Goal: Transaction & Acquisition: Purchase product/service

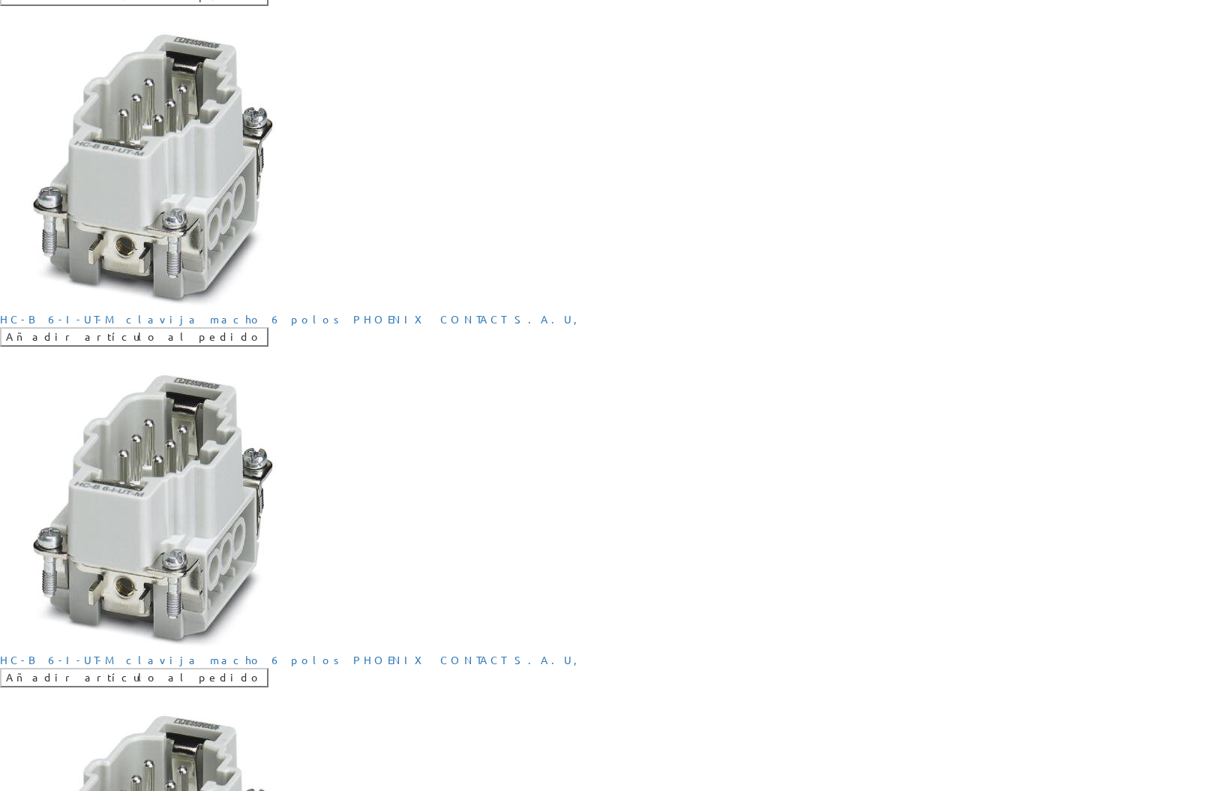
scroll to position [900, 0]
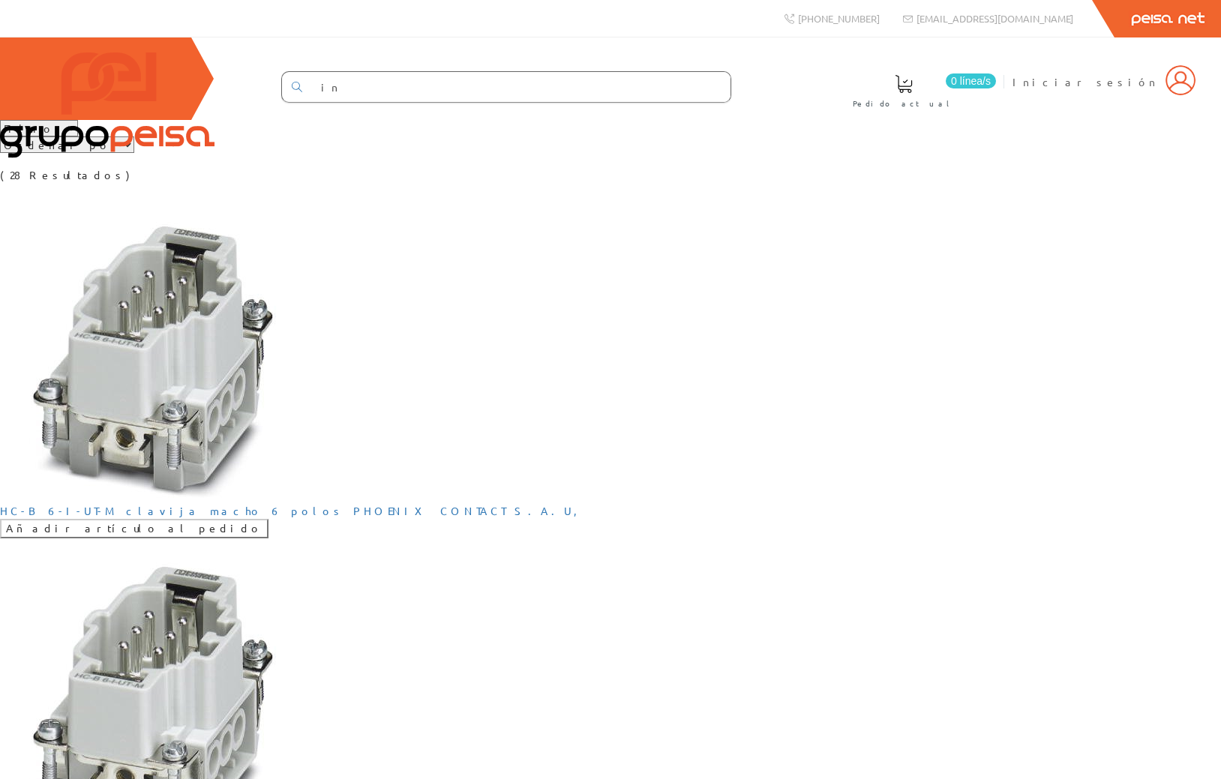
click at [134, 153] on select "Ordenar por Tipo 1 Tipo 2 Tipo 3" at bounding box center [67, 145] width 134 height 17
click at [69, 137] on select "Filtros Tipo 1 Tipo 2 Tipo 3" at bounding box center [39, 128] width 78 height 17
drag, startPoint x: 653, startPoint y: 204, endPoint x: 665, endPoint y: 204, distance: 12.0
click at [653, 183] on div "Filtros Tipo 1 Tipo 2 Tipo 3 Ordenar por Tipo 1 Tipo 2 Tipo 3 (28 Resultados)" at bounding box center [610, 151] width 1221 height 63
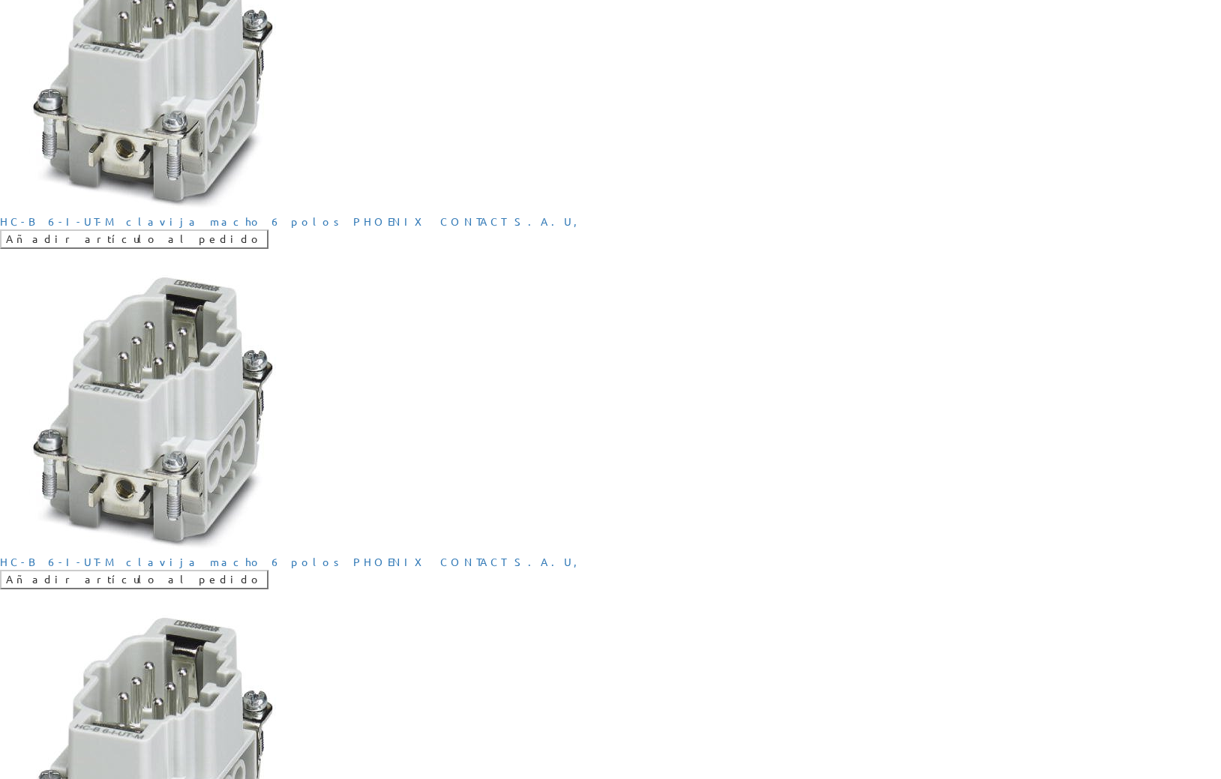
scroll to position [1637, 0]
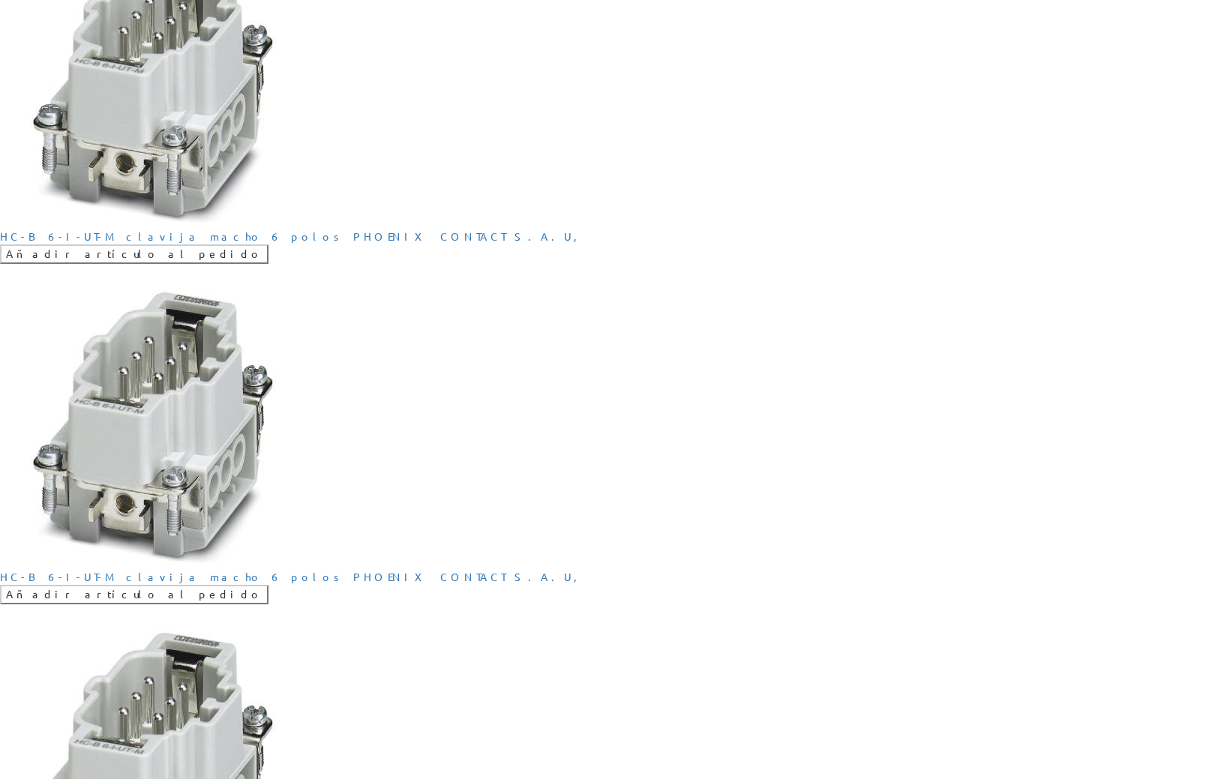
drag, startPoint x: 302, startPoint y: 432, endPoint x: 531, endPoint y: 374, distance: 236.7
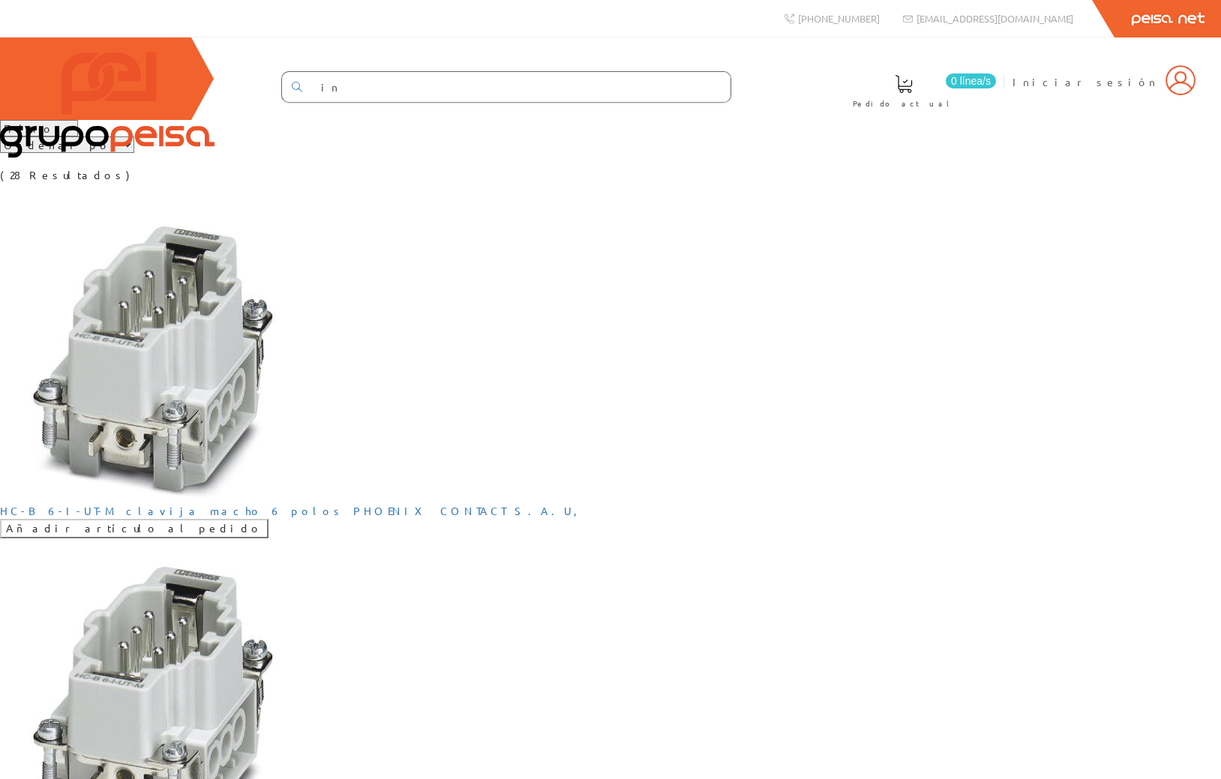
scroll to position [1637, 0]
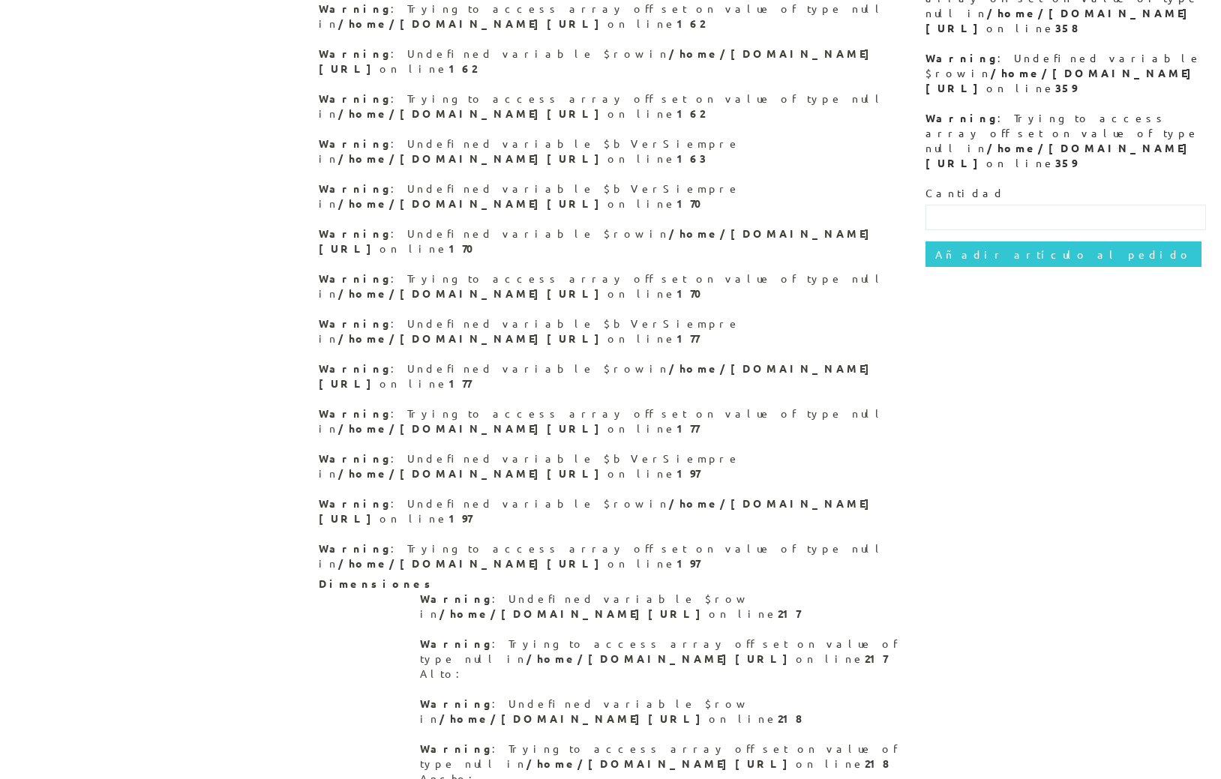
scroll to position [483, 0]
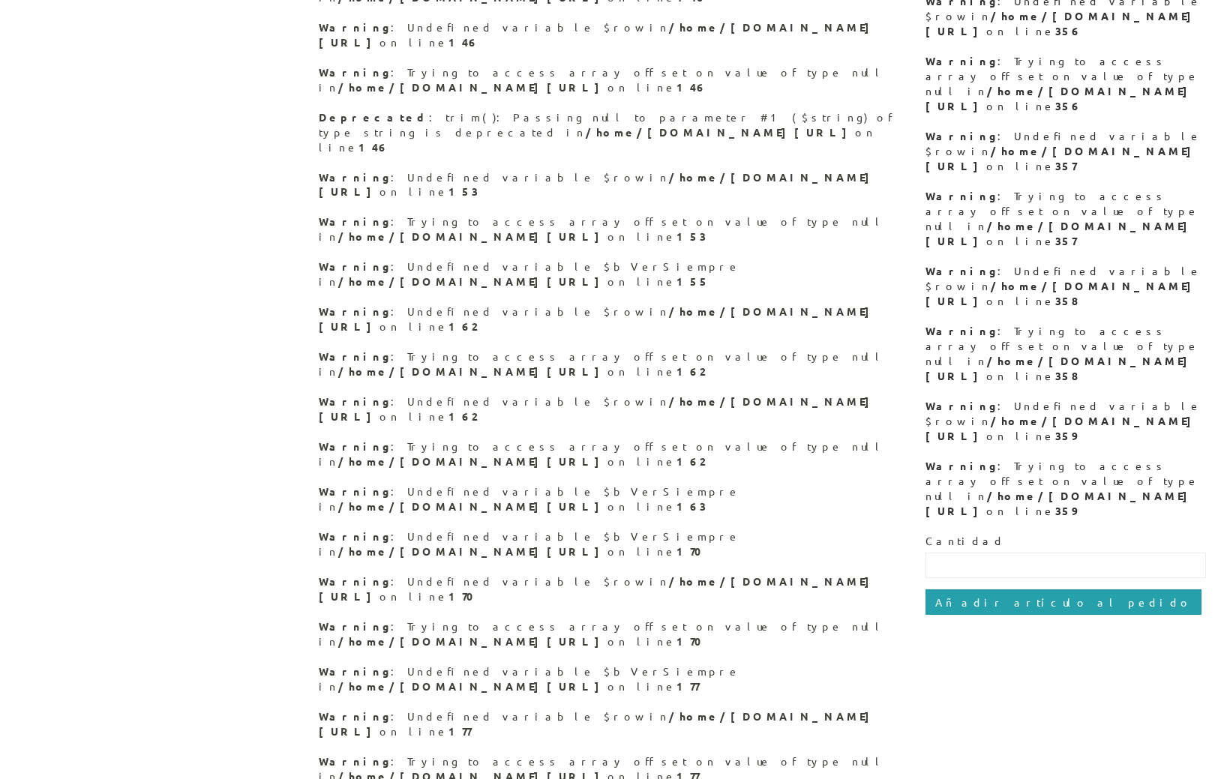
click at [985, 590] on input "Añadir artículo al pedido" at bounding box center [1064, 603] width 276 height 26
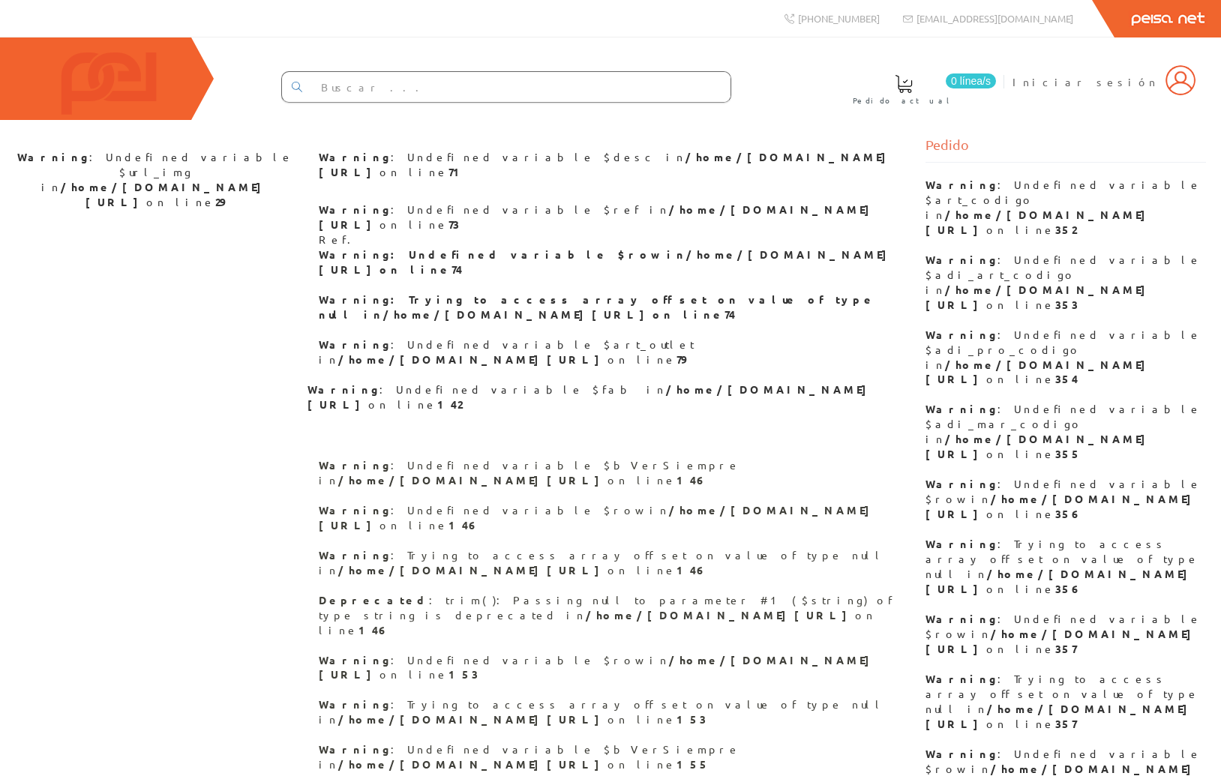
scroll to position [483, 0]
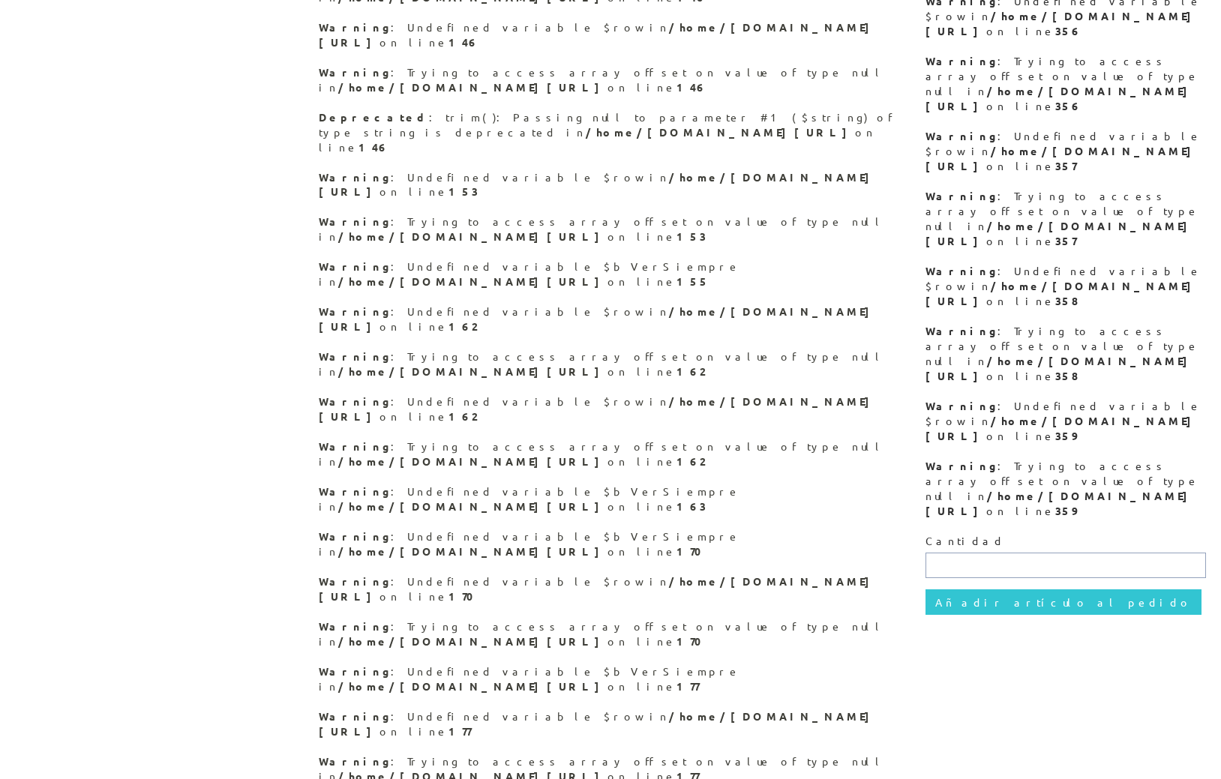
click at [980, 553] on input "text" at bounding box center [1066, 566] width 281 height 26
type input "2"
click at [987, 590] on input "Añadir artículo al pedido" at bounding box center [1064, 603] width 276 height 26
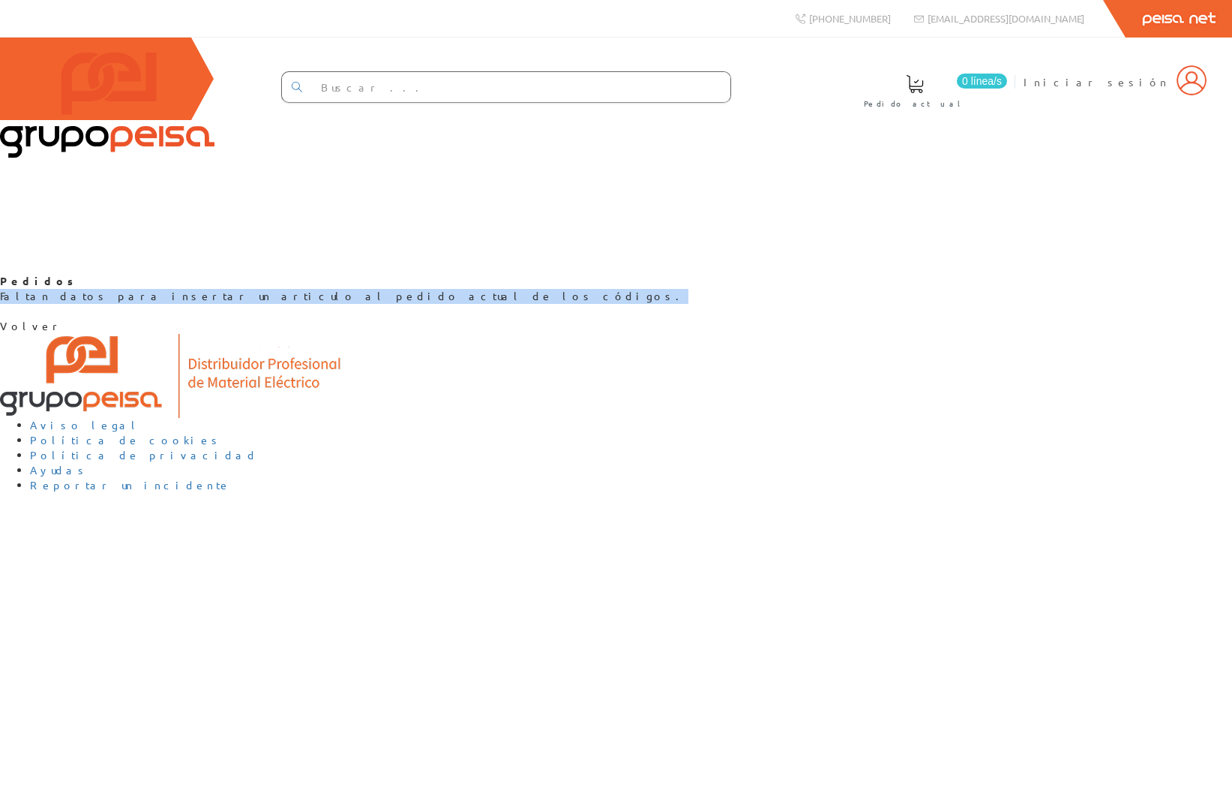
drag, startPoint x: 518, startPoint y: 404, endPoint x: 782, endPoint y: 432, distance: 265.6
click at [789, 334] on div "Pedidos Faltan datos para insertar un articulo al pedido actual de los códigos.…" at bounding box center [616, 304] width 1232 height 60
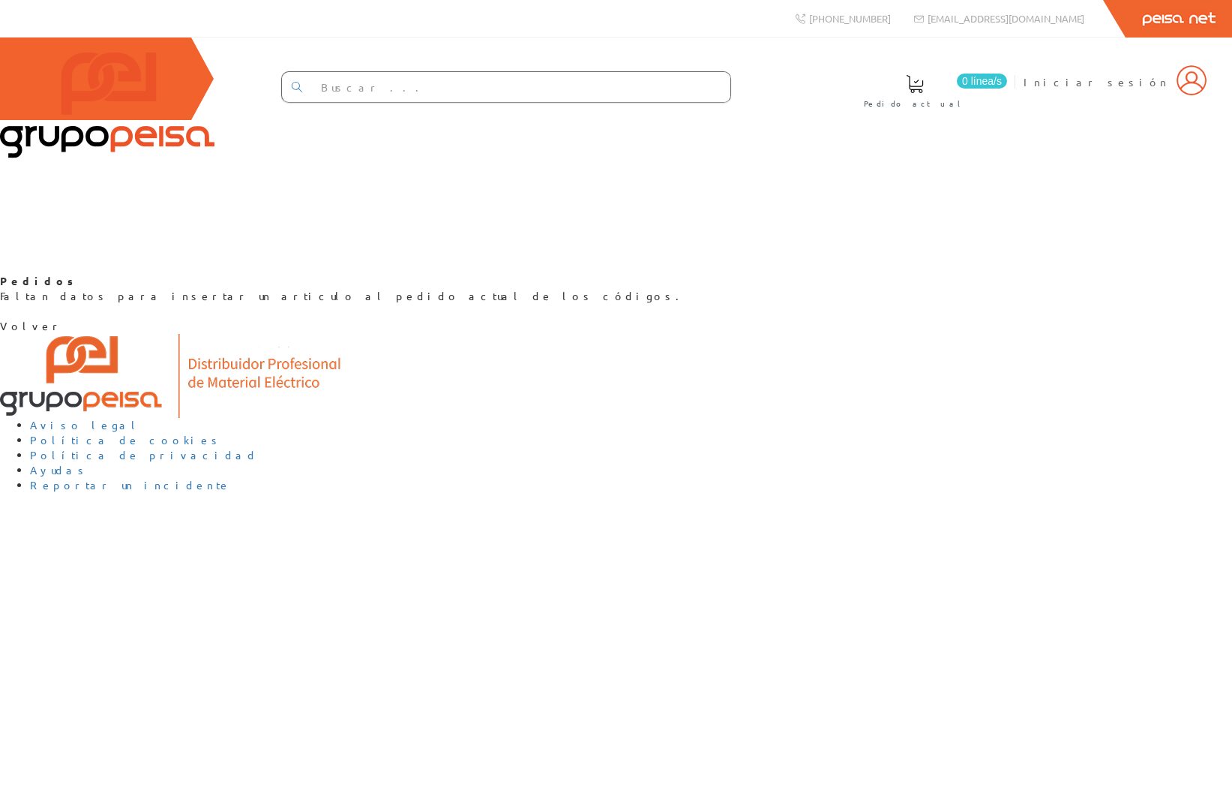
click at [777, 334] on div "Pedidos Faltan datos para insertar un articulo al pedido actual de los códigos.…" at bounding box center [616, 304] width 1232 height 60
click at [63, 332] on link "Volver" at bounding box center [31, 326] width 63 height 14
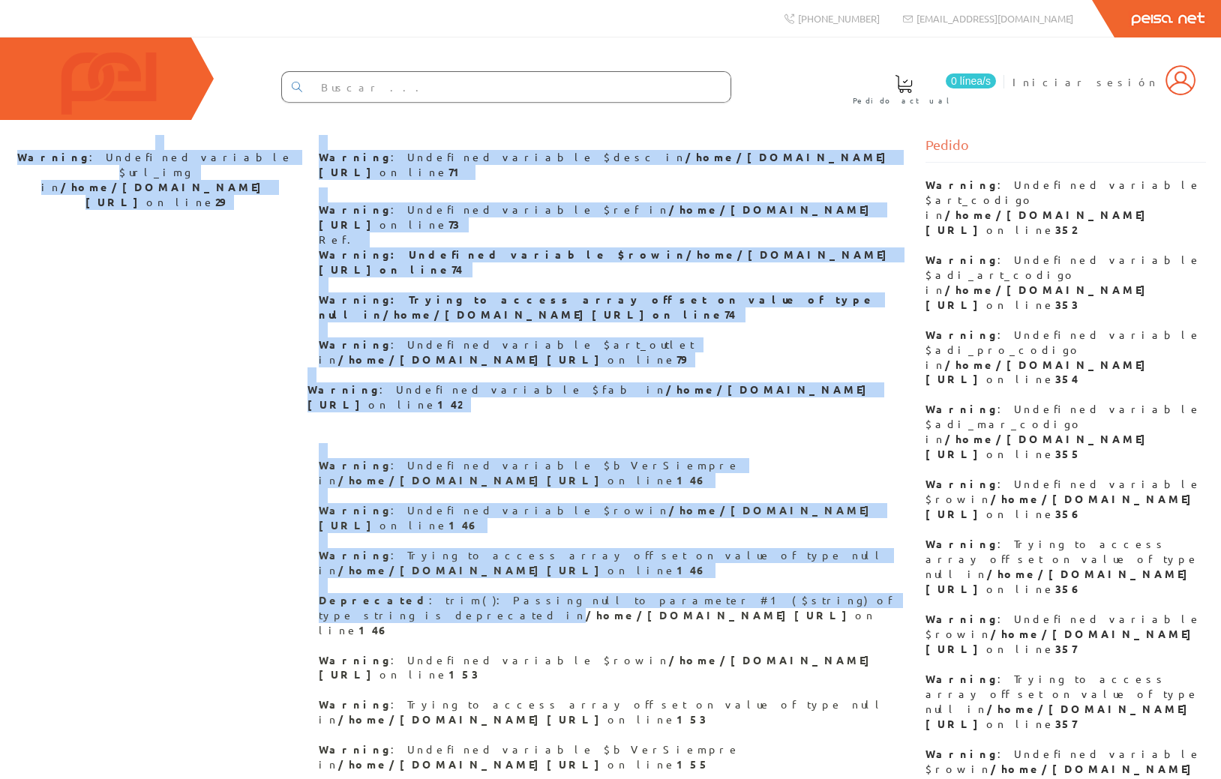
drag, startPoint x: 50, startPoint y: 169, endPoint x: 842, endPoint y: 620, distance: 911.5
click at [608, 366] on b "/home/[DOMAIN_NAME][URL]" at bounding box center [472, 360] width 269 height 14
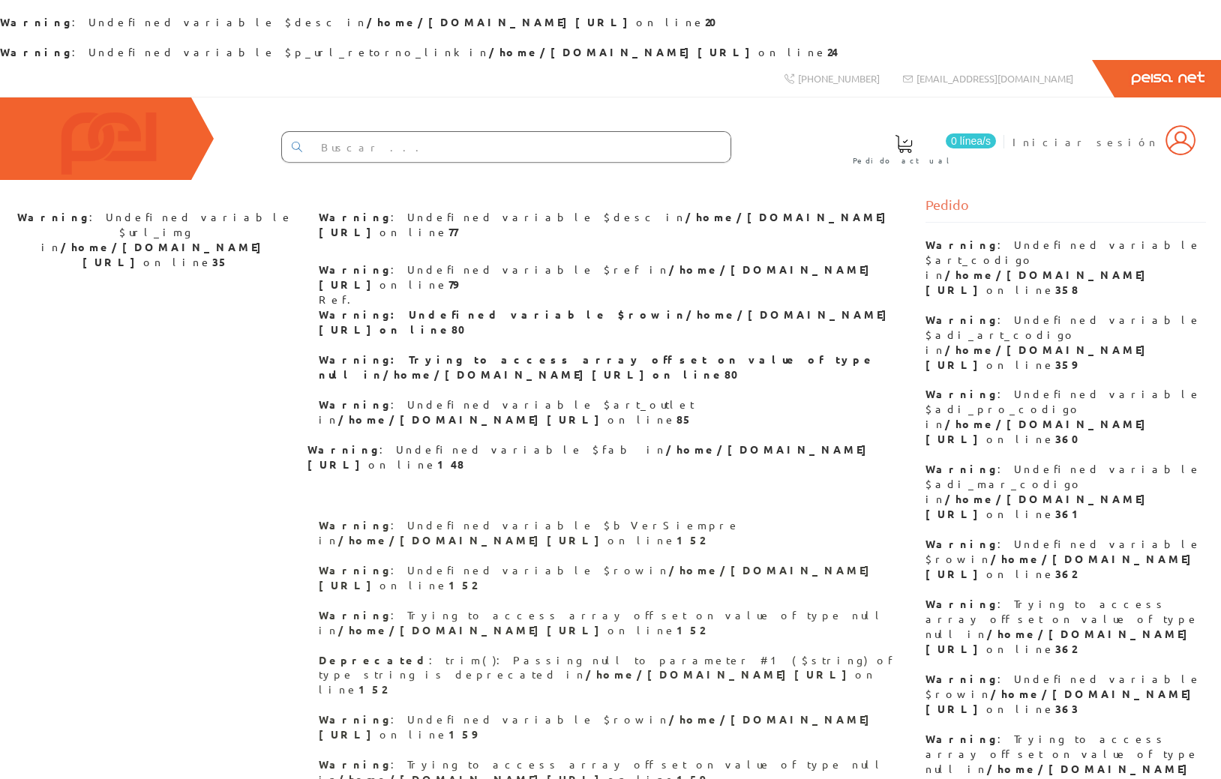
scroll to position [60, 0]
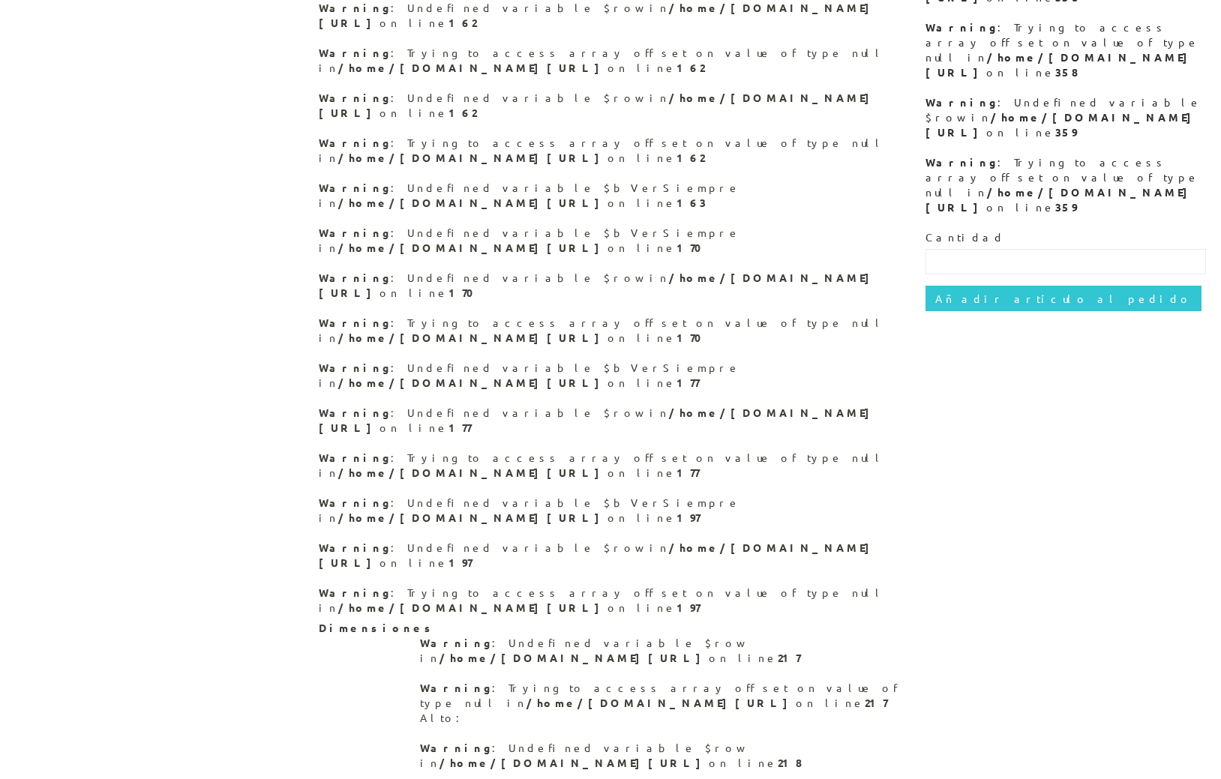
scroll to position [716, 0]
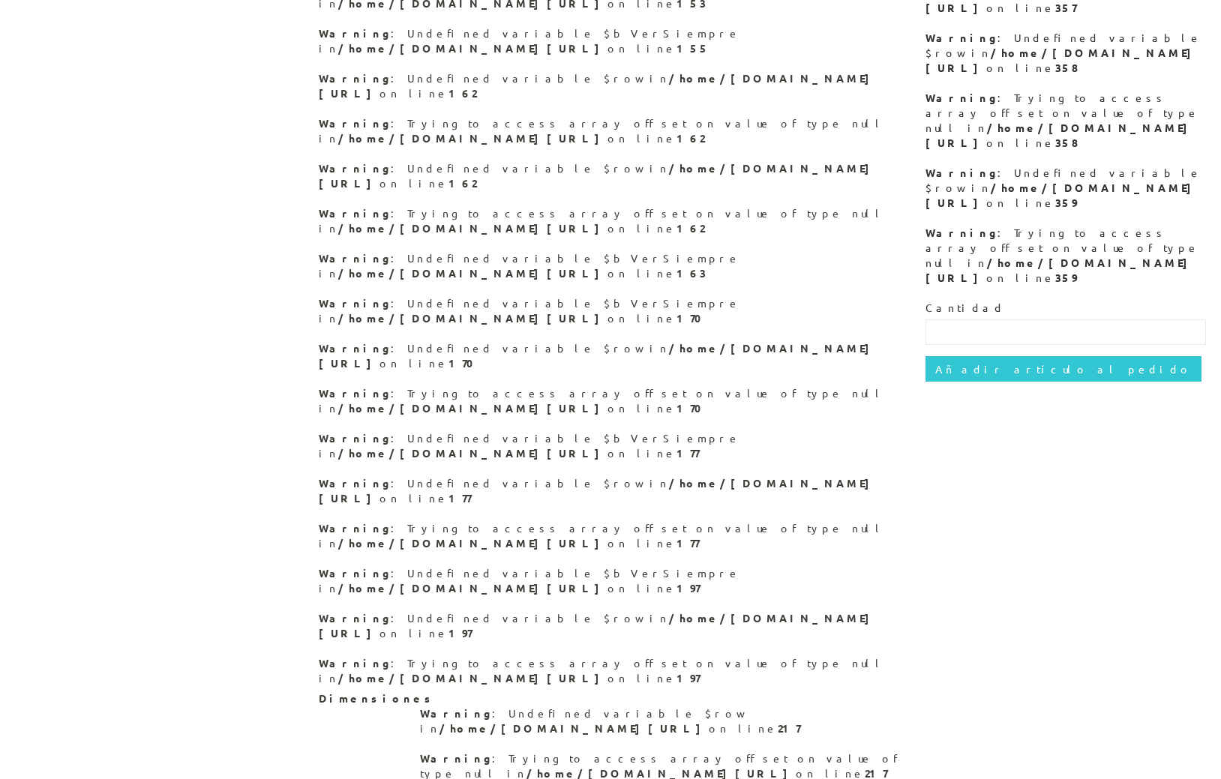
click at [1016, 516] on div "Warning : Undefined variable $url_img in /home/[DOMAIN_NAME][URL] on line 29 Wa…" at bounding box center [611, 456] width 1214 height 2075
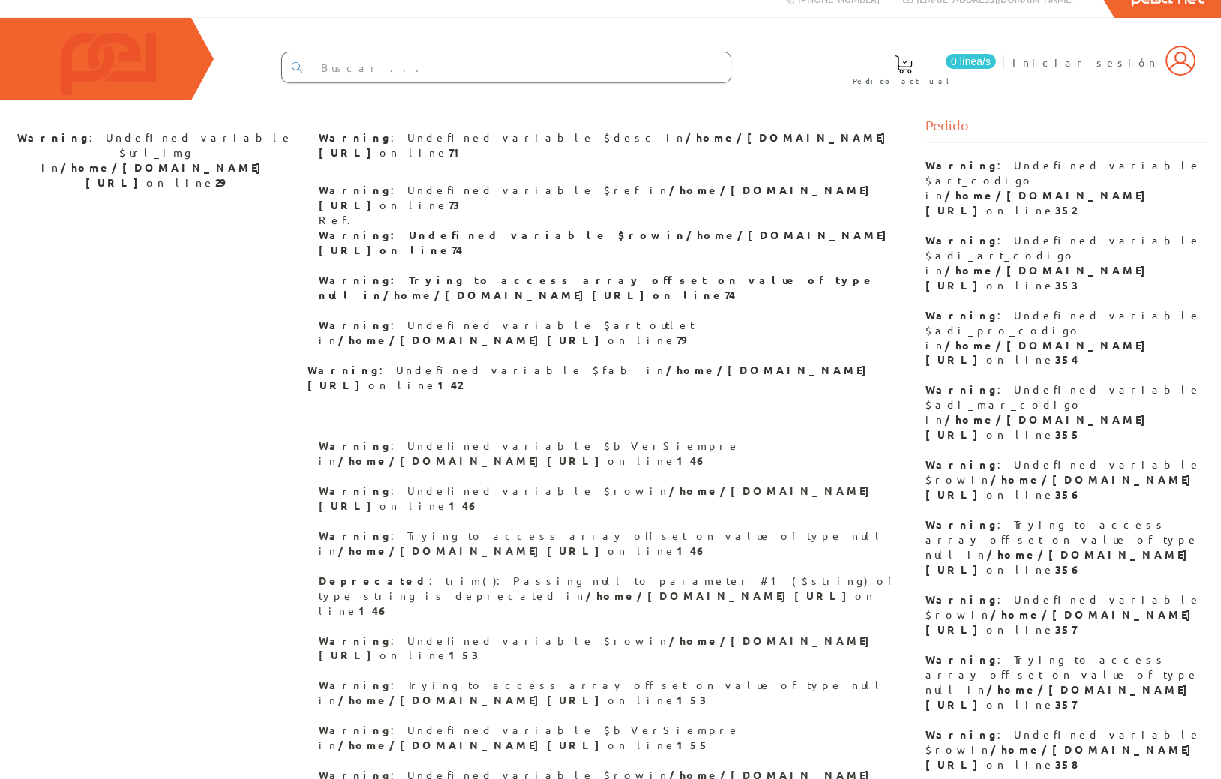
scroll to position [0, 0]
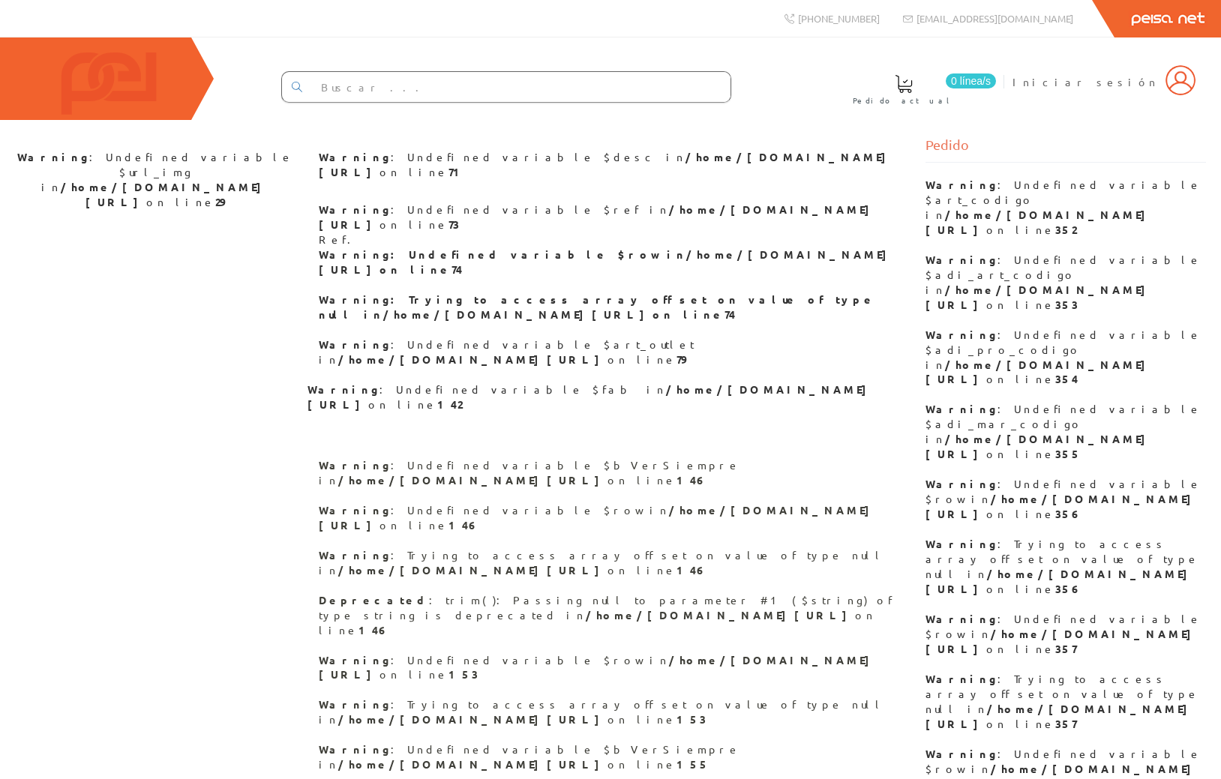
click at [288, 120] on div "0 línea/s Pedido actual Iniciar sesión" at bounding box center [610, 79] width 1221 height 83
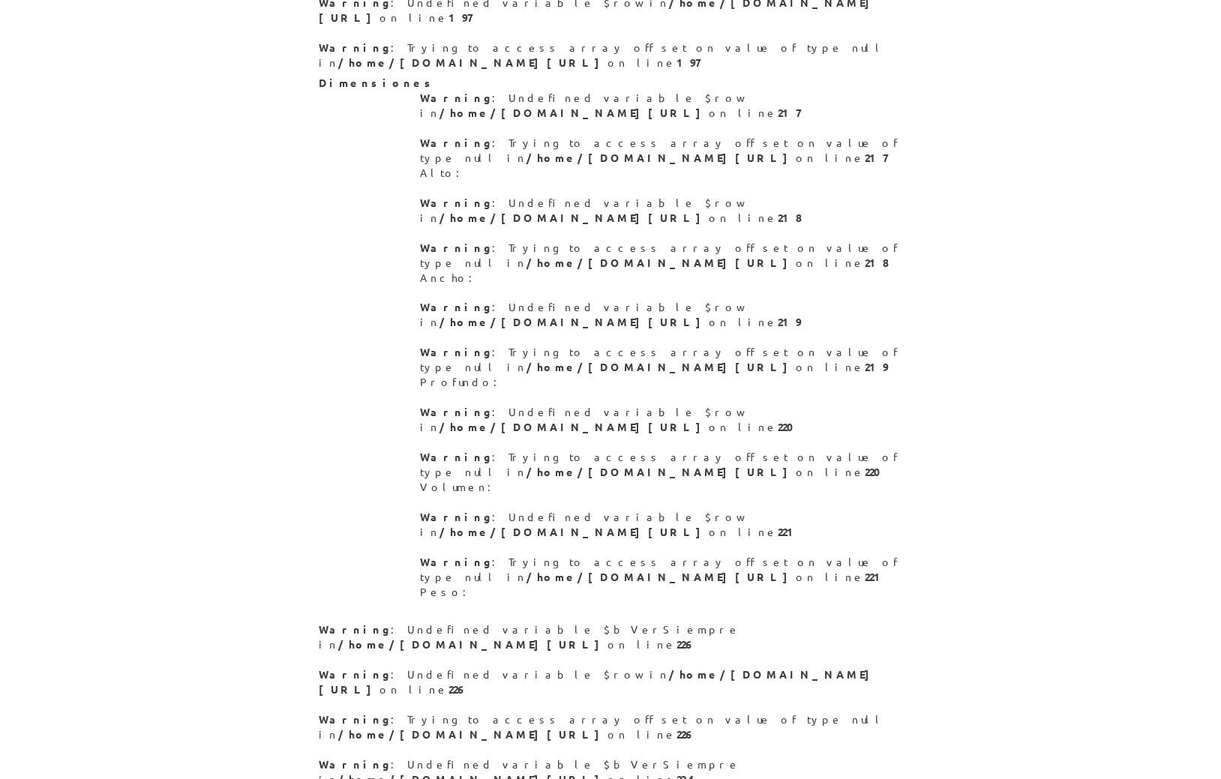
scroll to position [1472, 0]
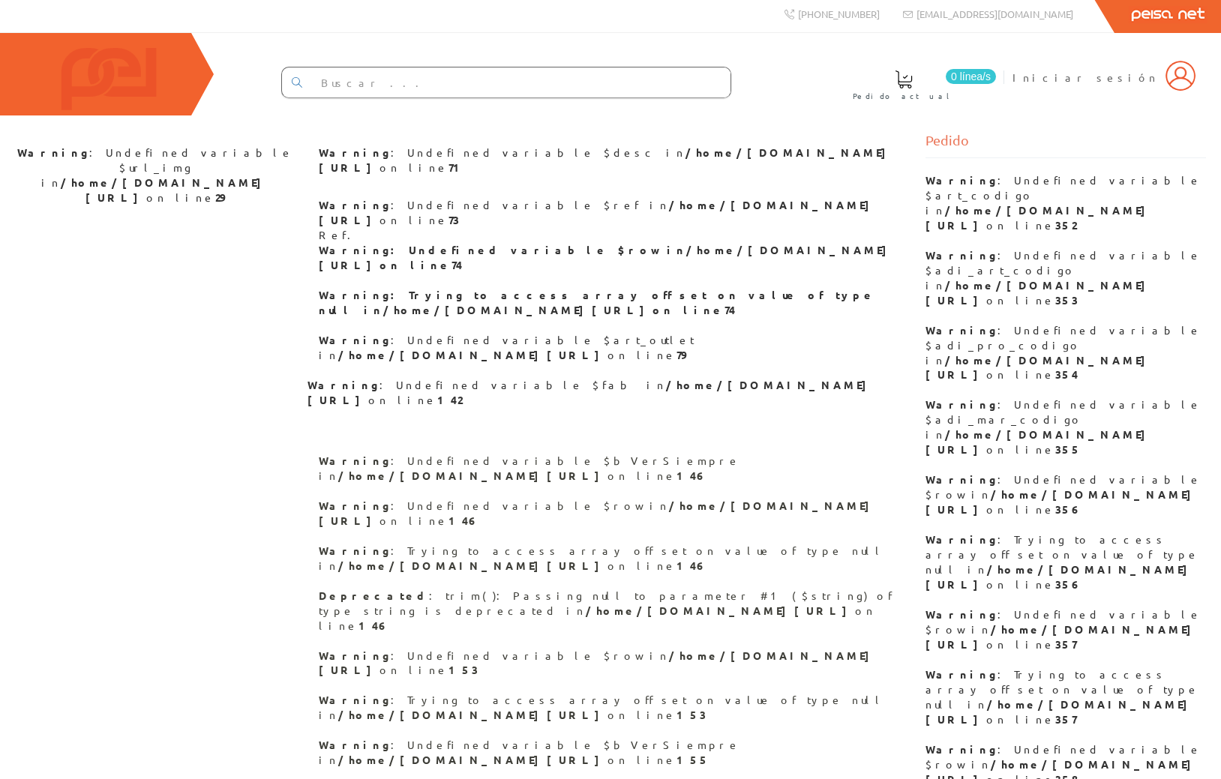
scroll to position [0, 0]
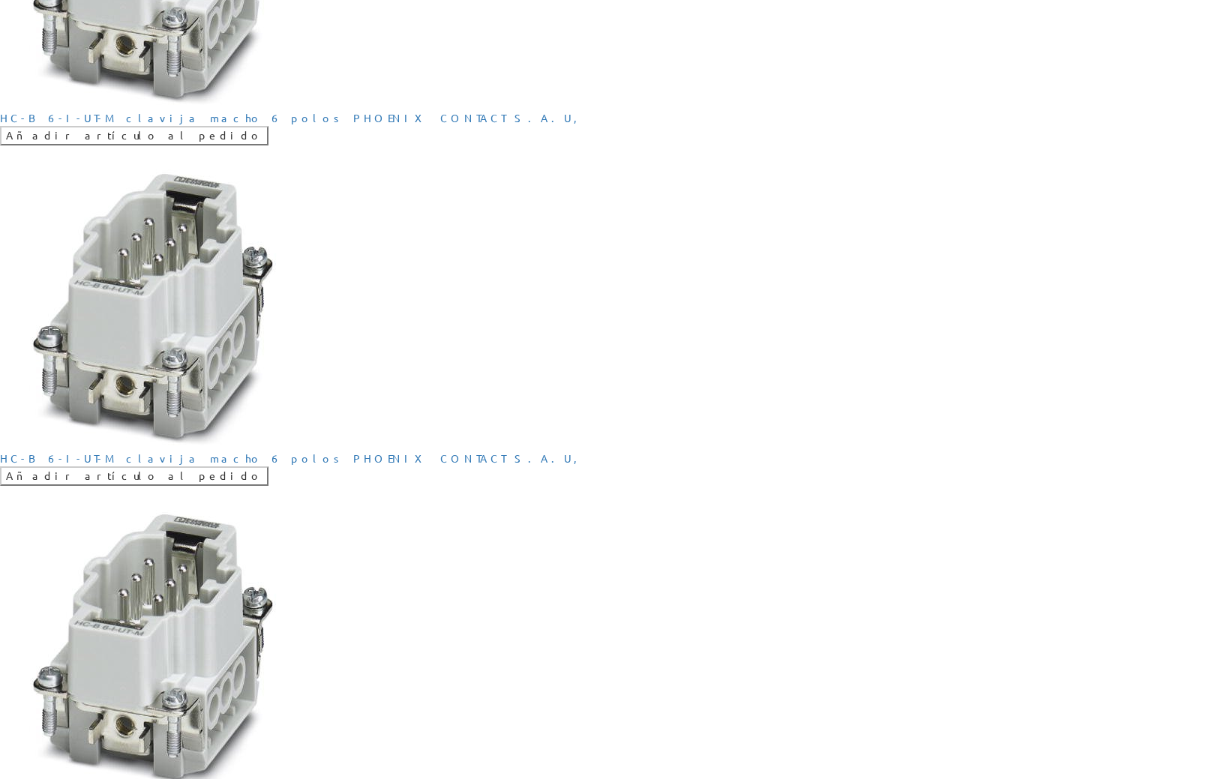
scroll to position [534, 0]
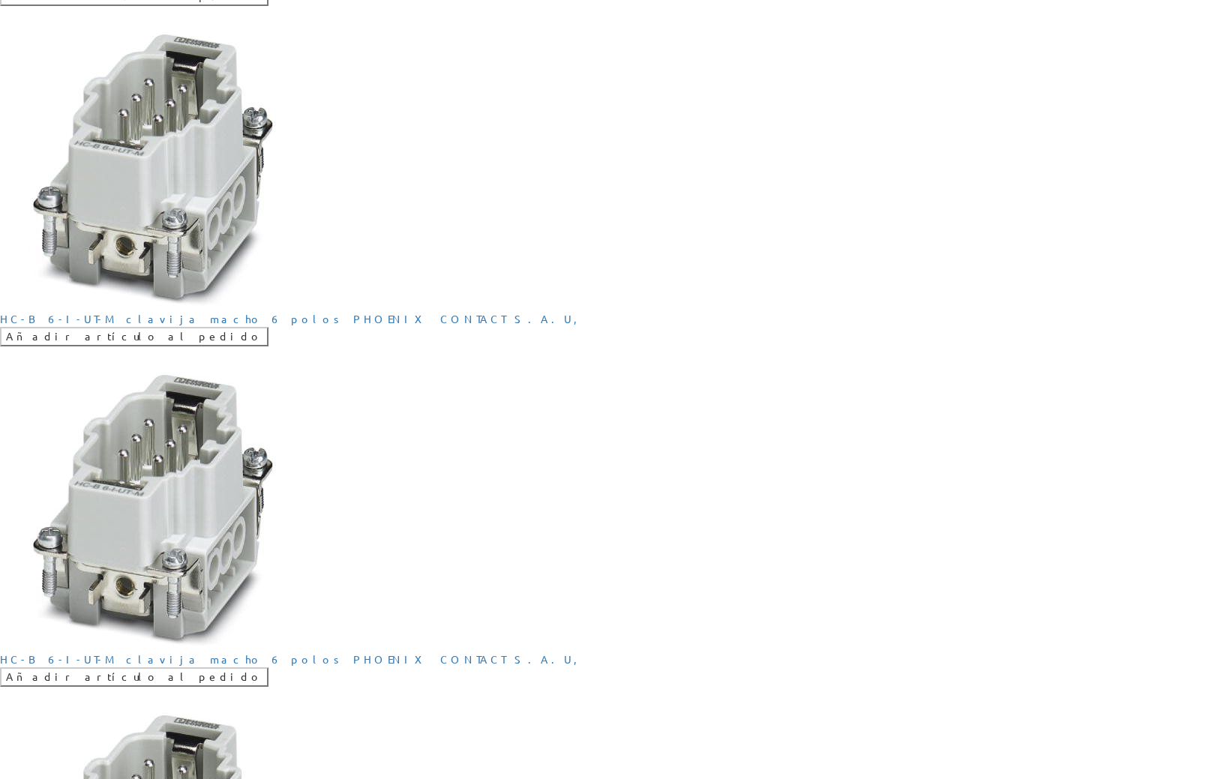
scroll to position [533, 0]
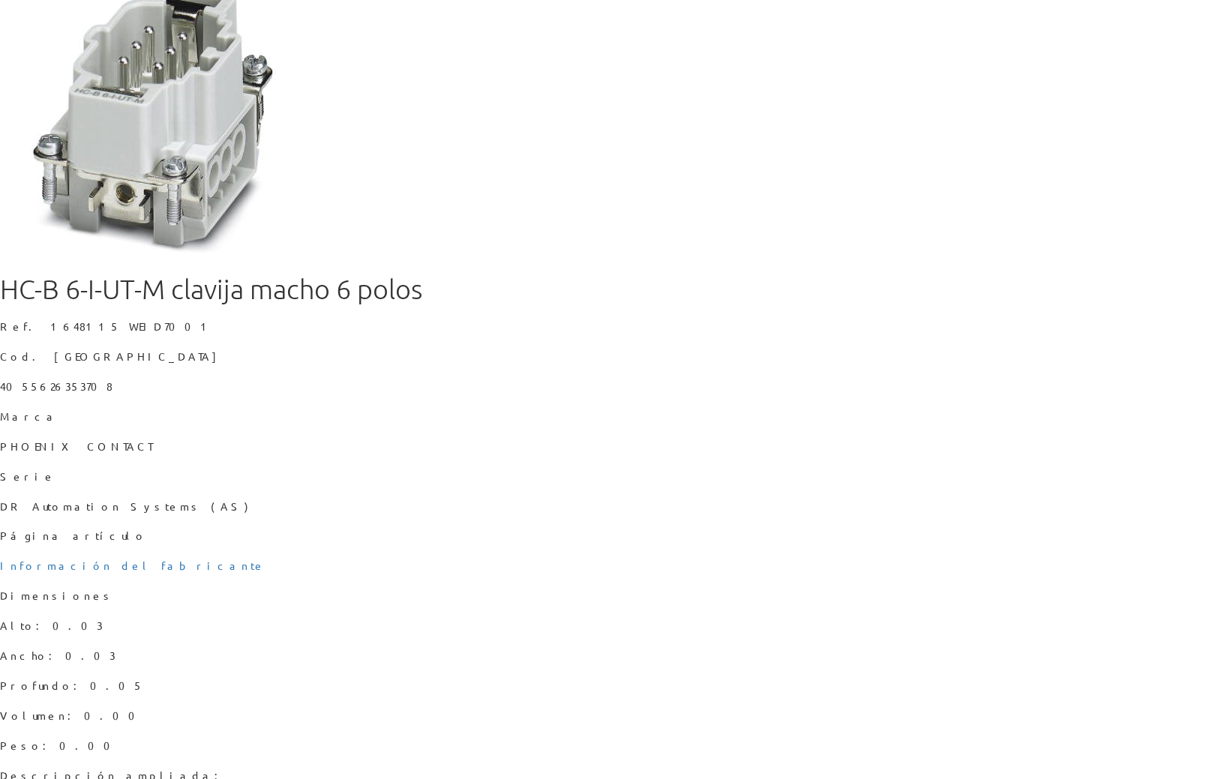
scroll to position [223, 0]
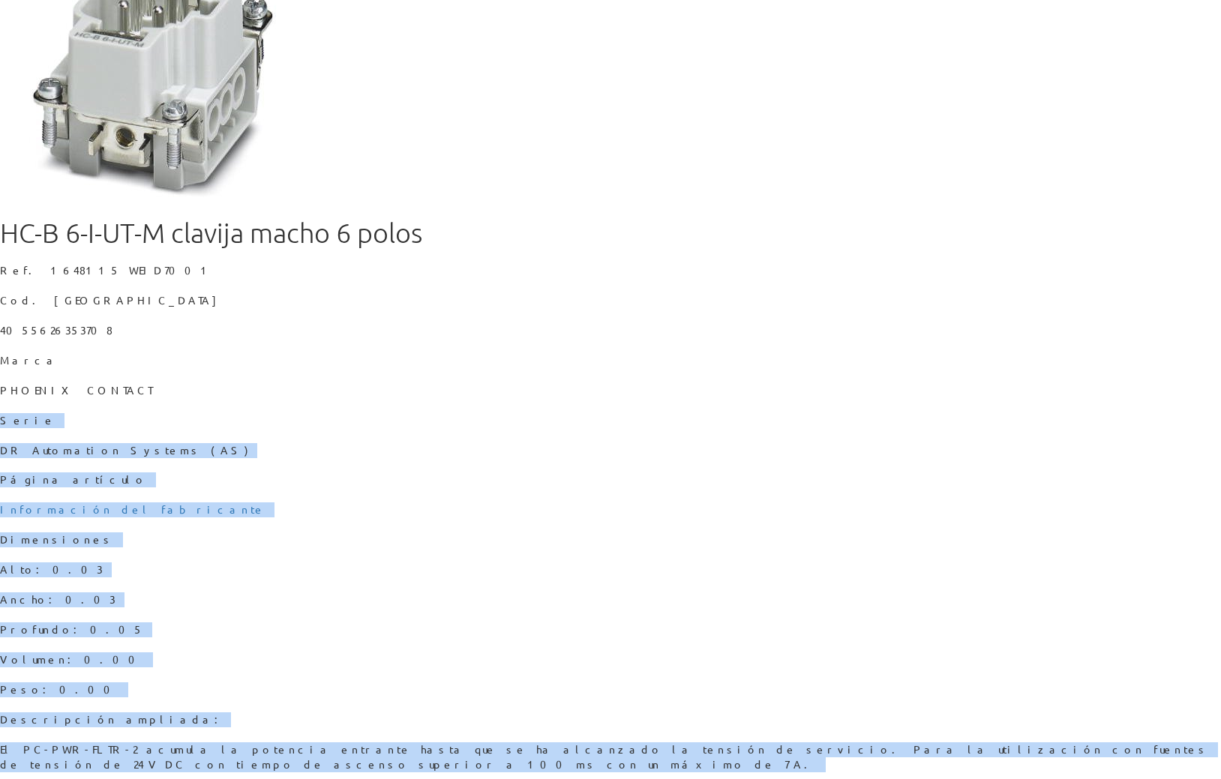
drag, startPoint x: 185, startPoint y: 560, endPoint x: 104, endPoint y: 476, distance: 116.2
click at [98, 476] on body "[PHONE_NUMBER] [EMAIL_ADDRESS][DOMAIN_NAME] Peisa Net 0 línea/[GEOGRAPHIC_DATA]…" at bounding box center [610, 166] width 1221 height 779
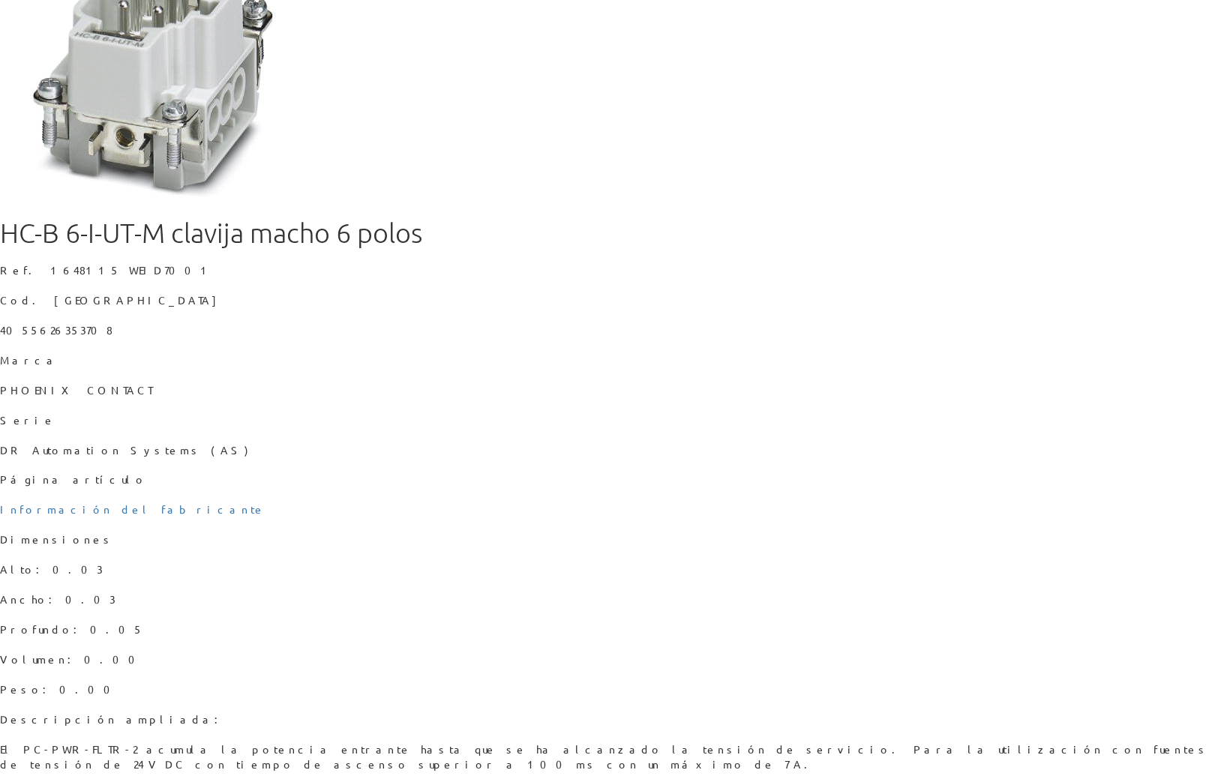
click at [350, 398] on div "Marca PHOENIX CONTACT" at bounding box center [610, 375] width 1221 height 45
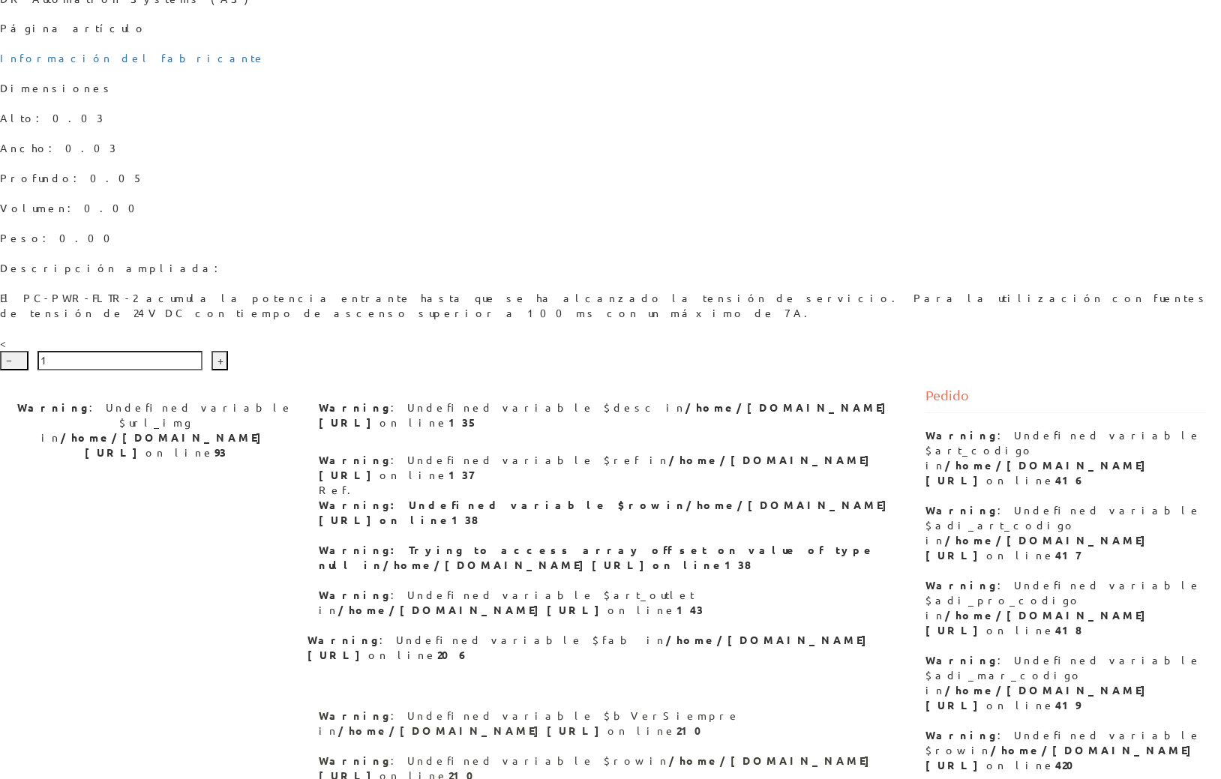
scroll to position [620, 0]
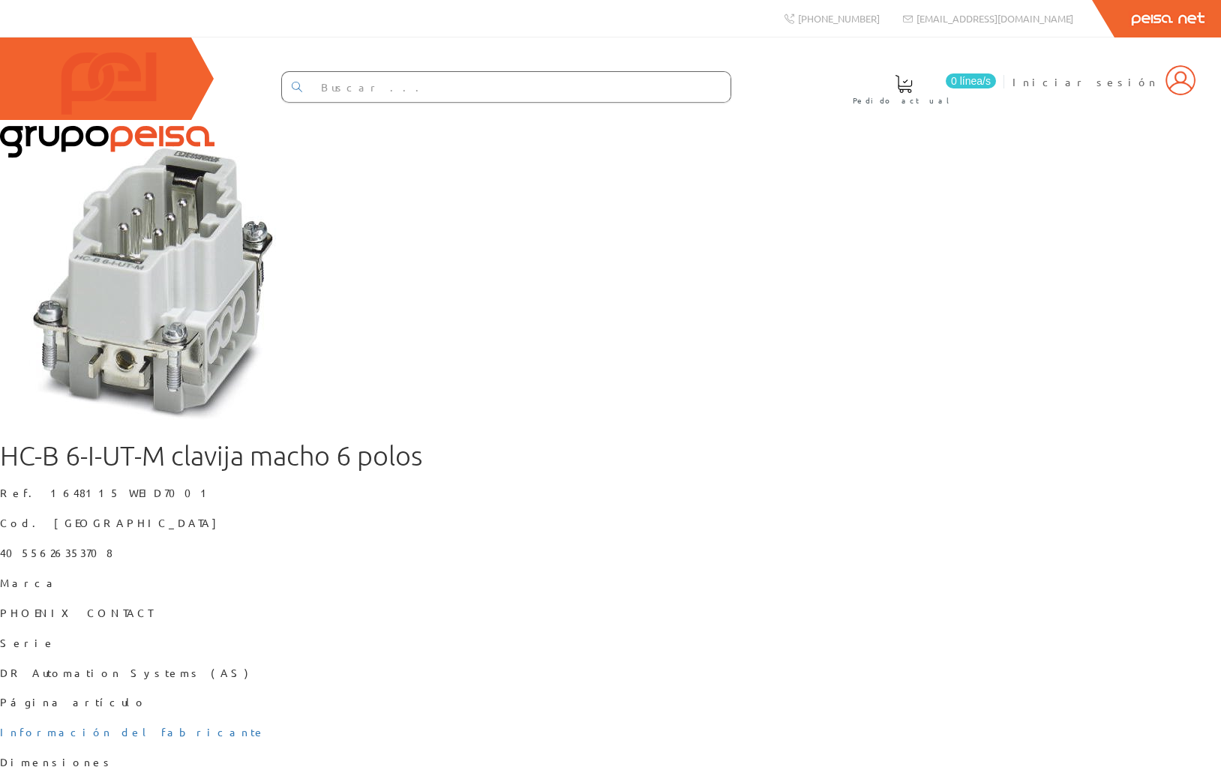
scroll to position [619, 0]
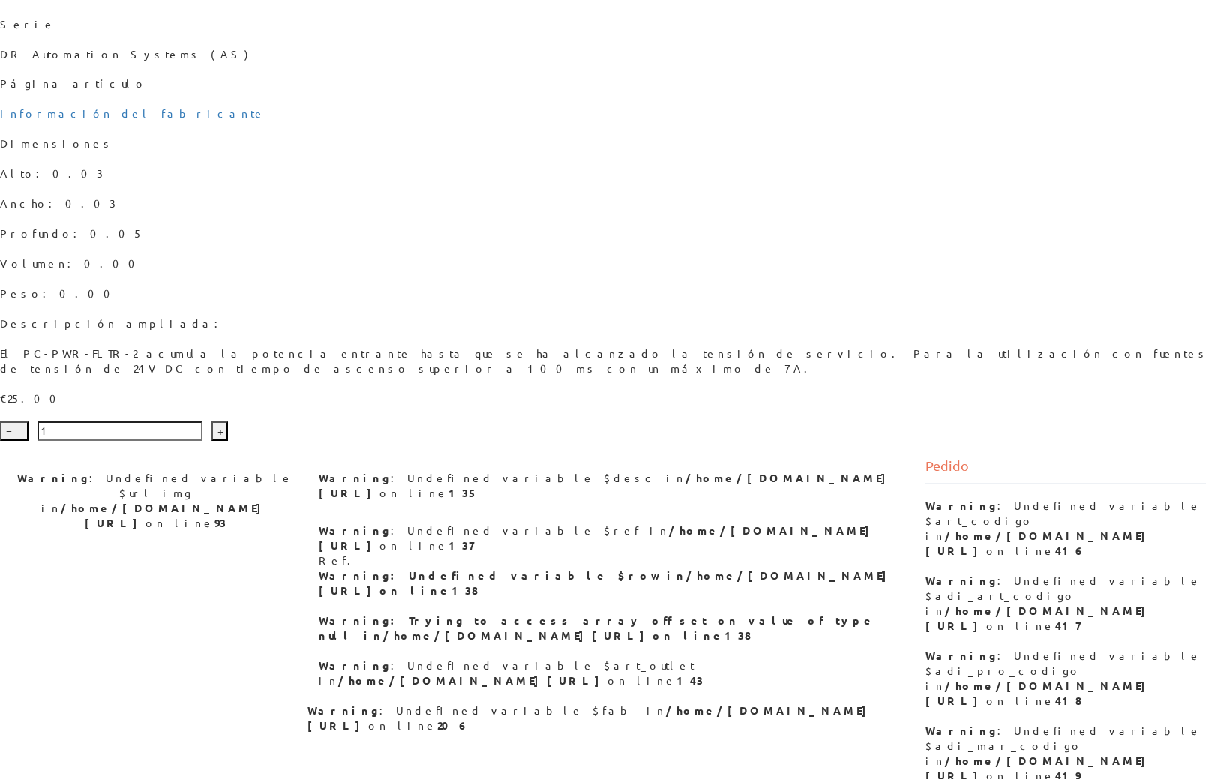
click at [957, 62] on p "DR Automation Systems (AS)" at bounding box center [610, 54] width 1221 height 15
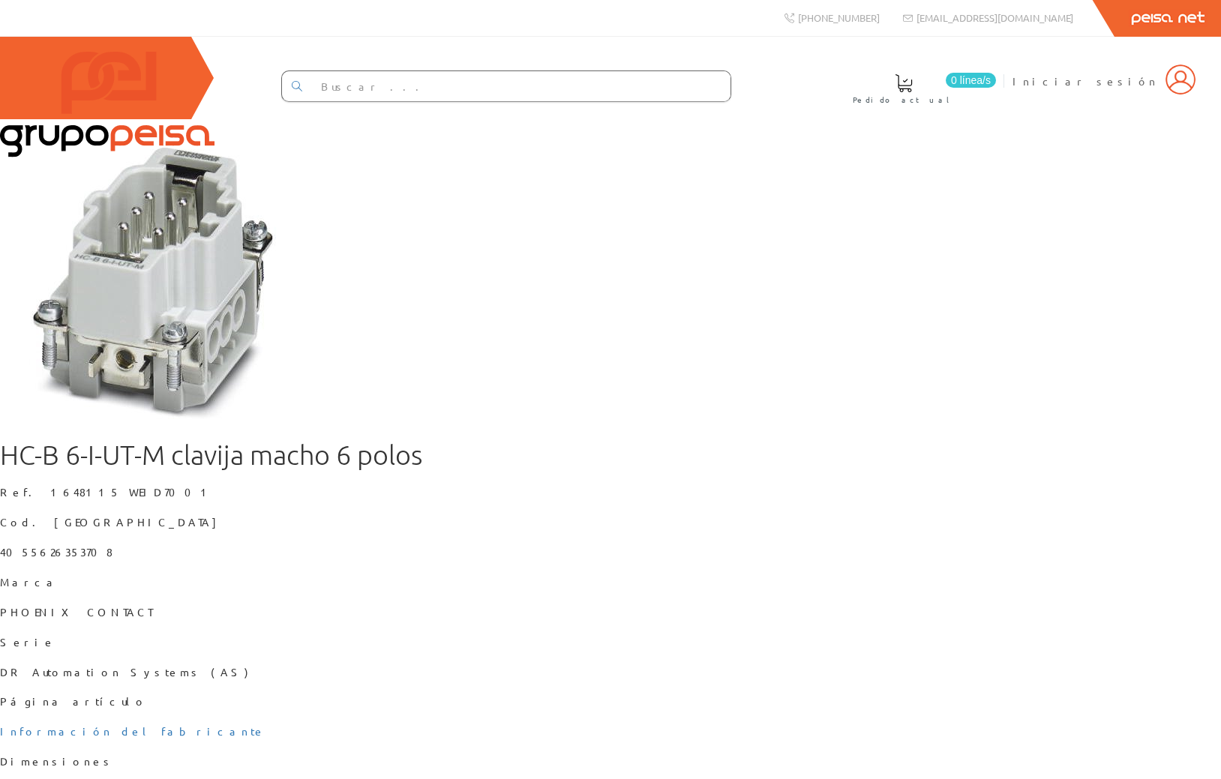
scroll to position [0, 0]
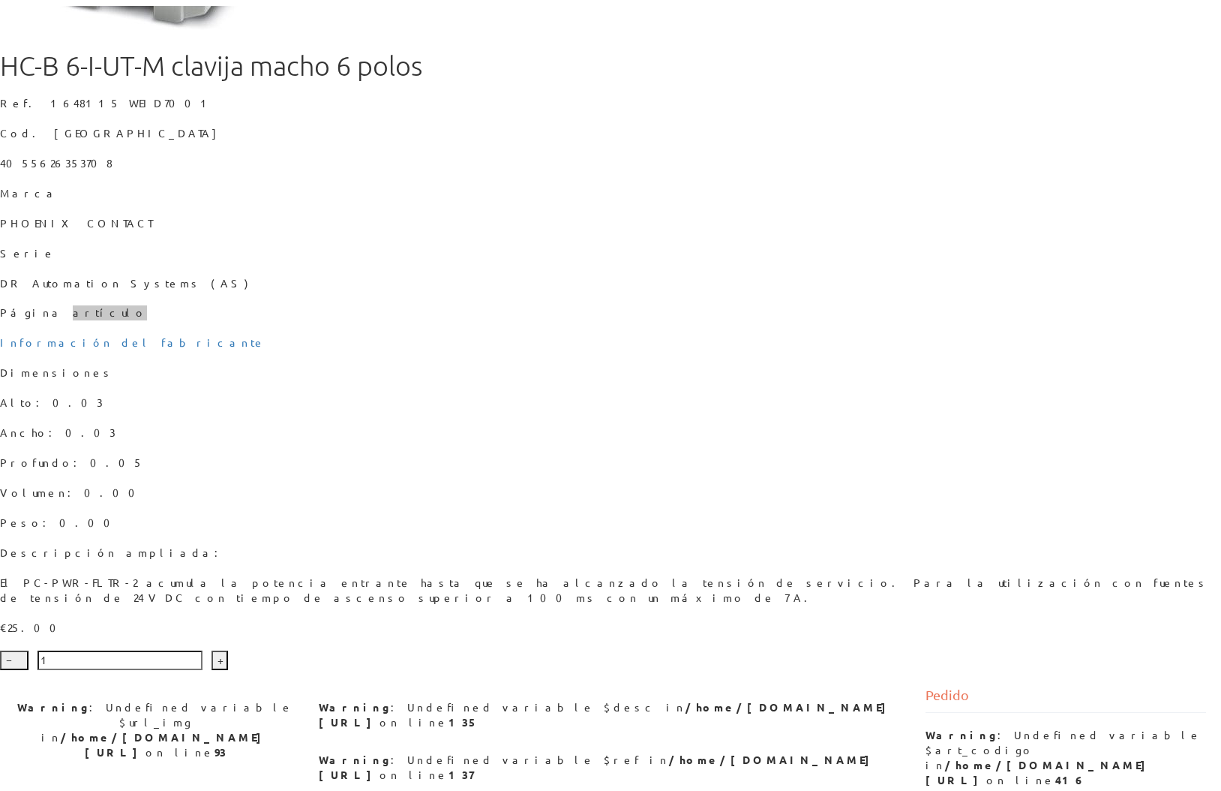
scroll to position [386, 0]
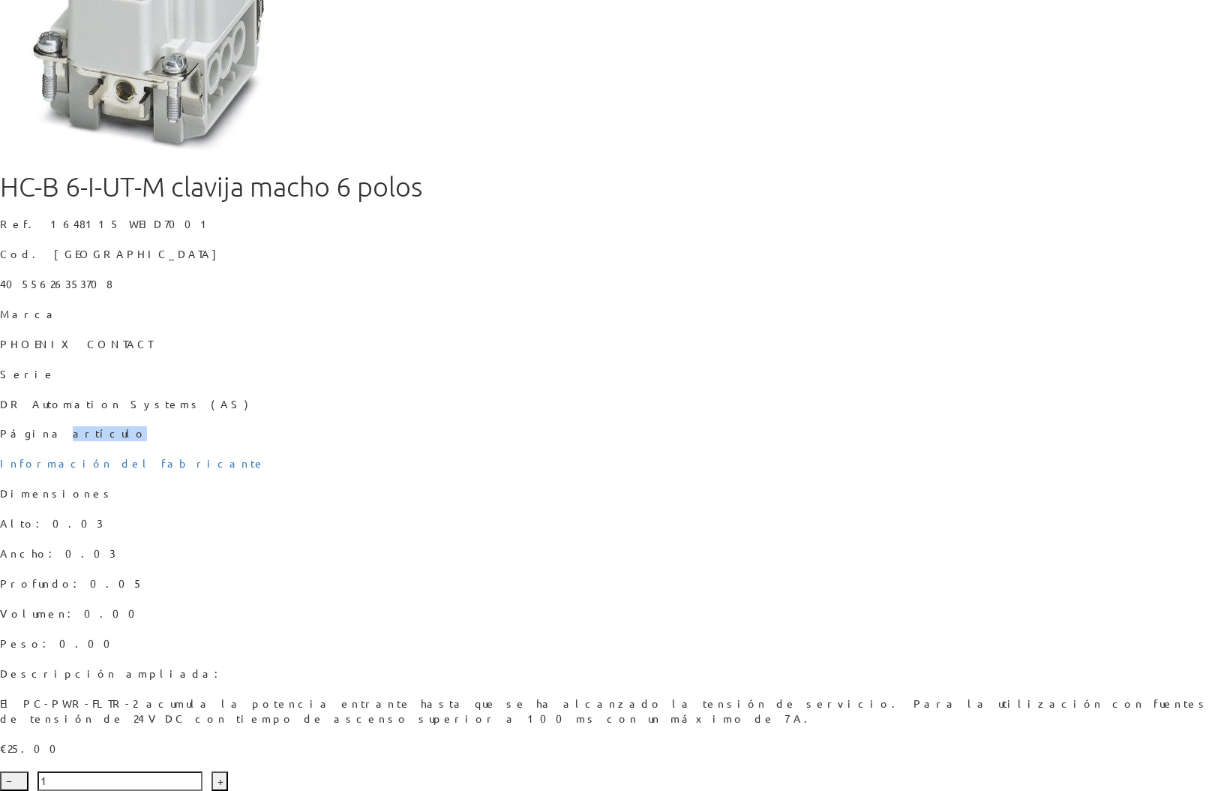
click at [29, 771] on button "−" at bounding box center [14, 781] width 29 height 20
click at [228, 771] on button "+" at bounding box center [220, 781] width 17 height 20
drag, startPoint x: 680, startPoint y: 736, endPoint x: 746, endPoint y: 715, distance: 68.6
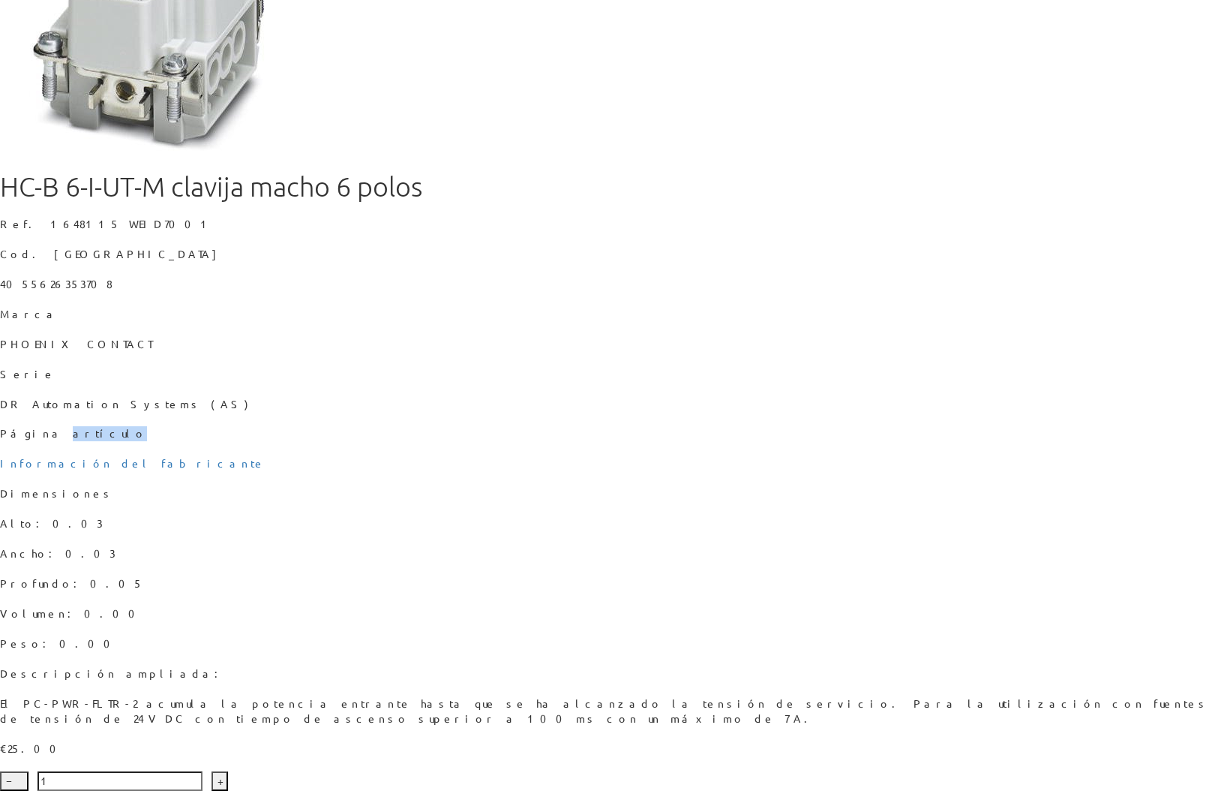
click at [228, 771] on button "+" at bounding box center [220, 781] width 17 height 20
click at [203, 771] on input "1" at bounding box center [120, 781] width 165 height 20
click at [203, 771] on input "2" at bounding box center [120, 781] width 165 height 20
click at [203, 771] on input "3" at bounding box center [120, 781] width 165 height 20
type input "4"
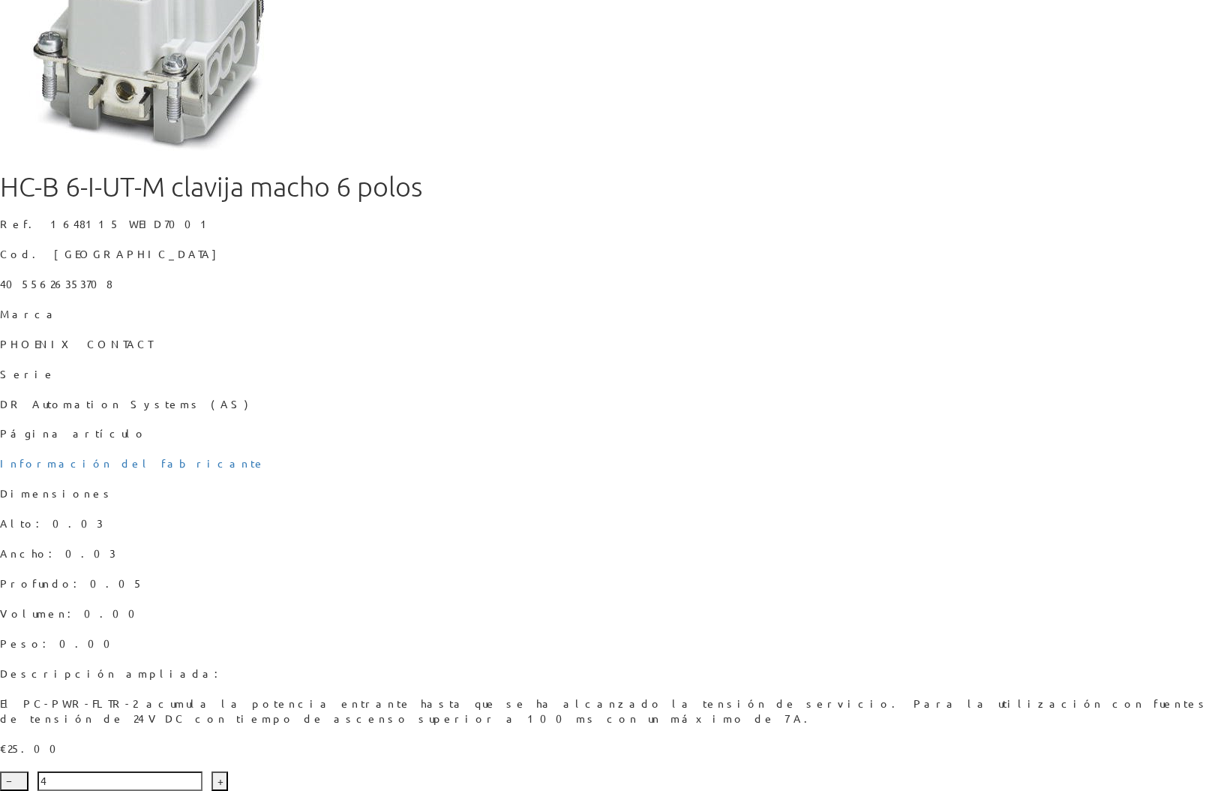
click at [203, 771] on input "4" at bounding box center [120, 781] width 165 height 20
drag, startPoint x: 723, startPoint y: 720, endPoint x: 710, endPoint y: 726, distance: 14.8
click at [723, 720] on div "HC-B 6-I-UT-M clavija macho 6 polos Ref. 1648115 WEID7001 Cod. Barras 405562635…" at bounding box center [610, 321] width 1221 height 940
click at [228, 771] on button "+" at bounding box center [220, 781] width 17 height 20
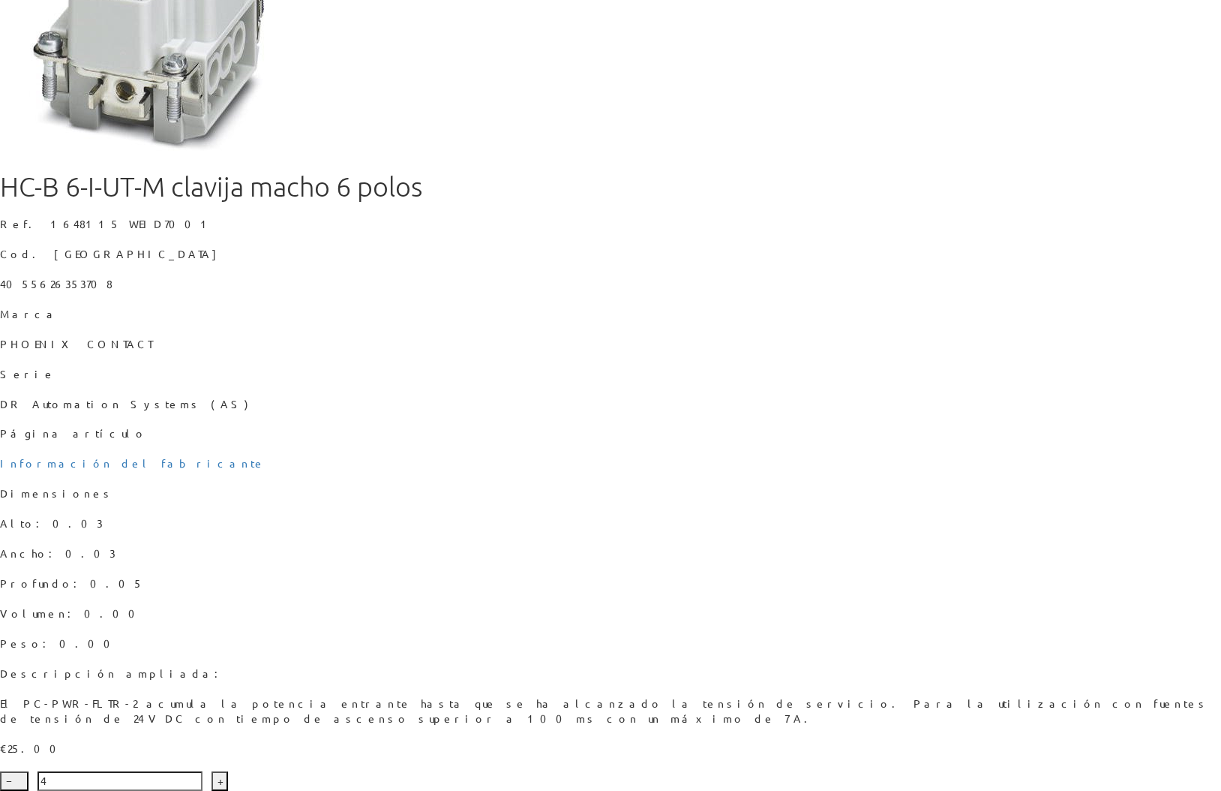
click at [704, 718] on div "HC-B 6-I-UT-M clavija macho 6 polos Ref. 1648115 WEID7001 Cod. Barras 405562635…" at bounding box center [610, 321] width 1221 height 940
click at [781, 674] on div "HC-B 6-I-UT-M clavija macho 6 polos Ref. 1648115 WEID7001 Cod. Barras 405562635…" at bounding box center [610, 288] width 1221 height 875
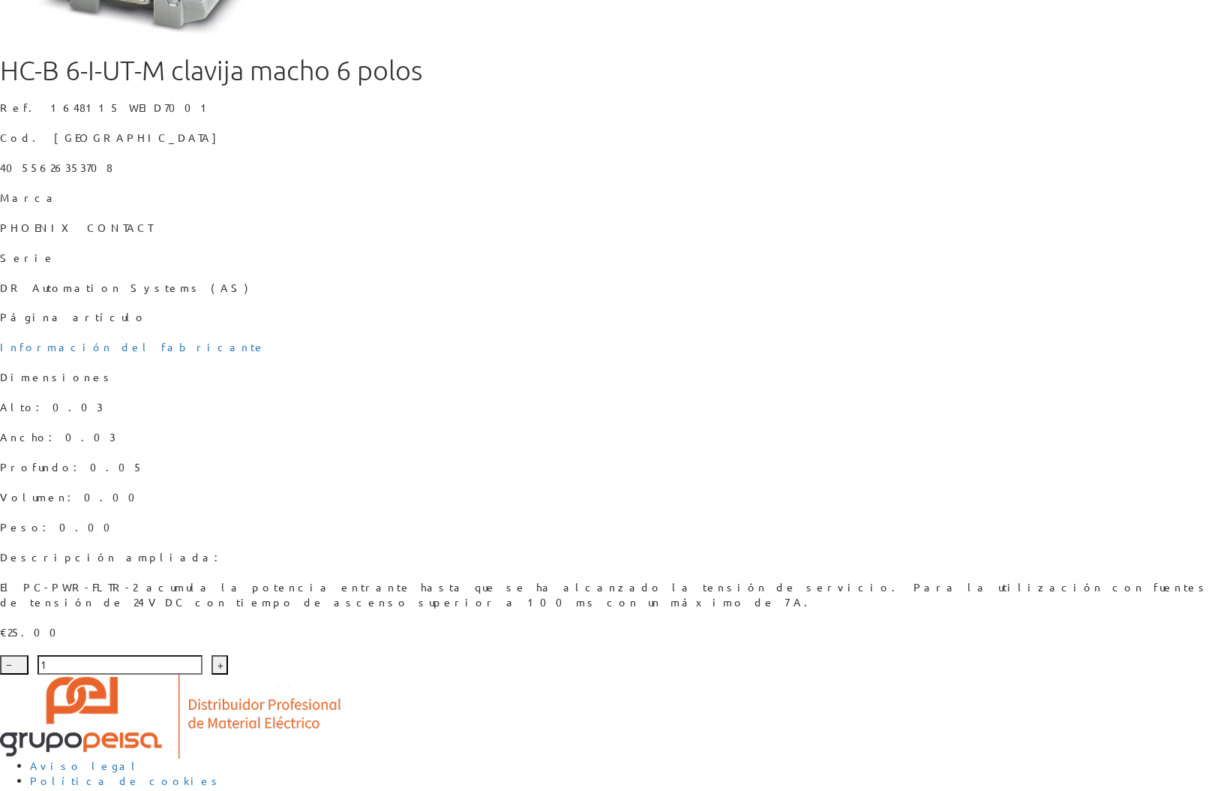
scroll to position [95, 0]
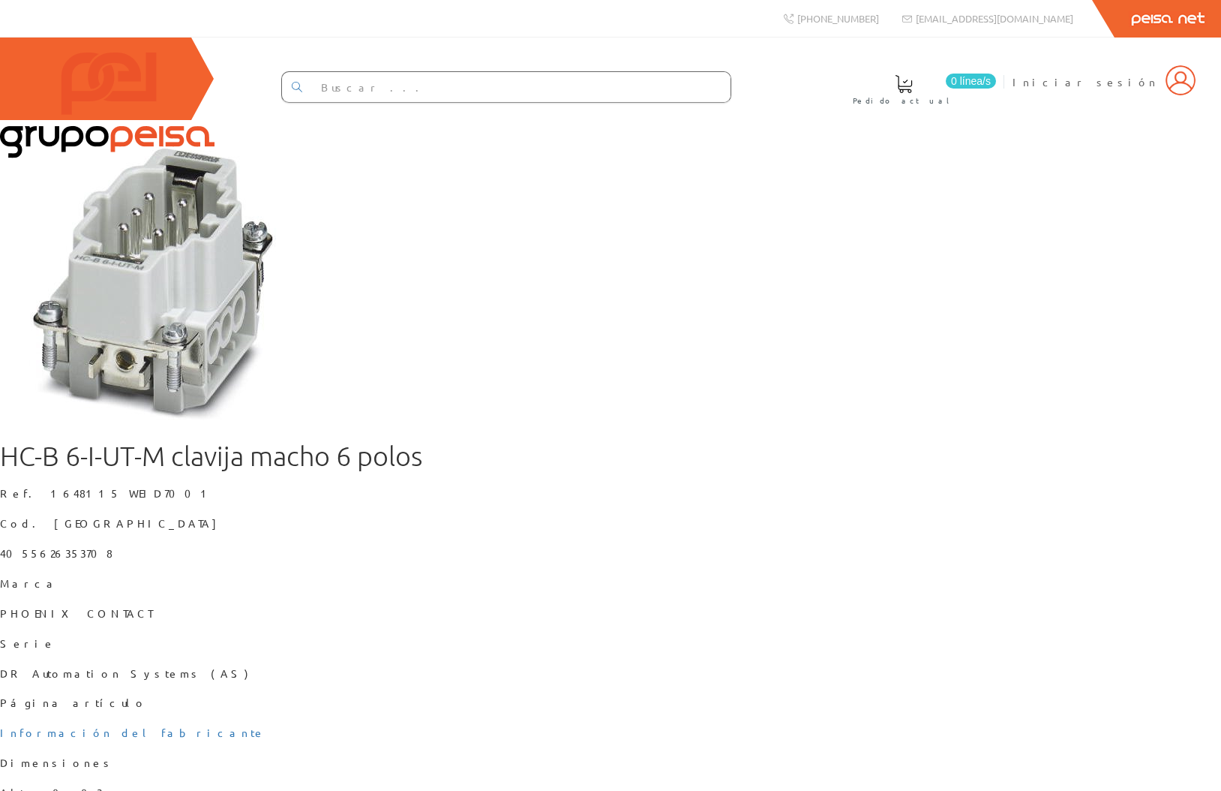
scroll to position [386, 0]
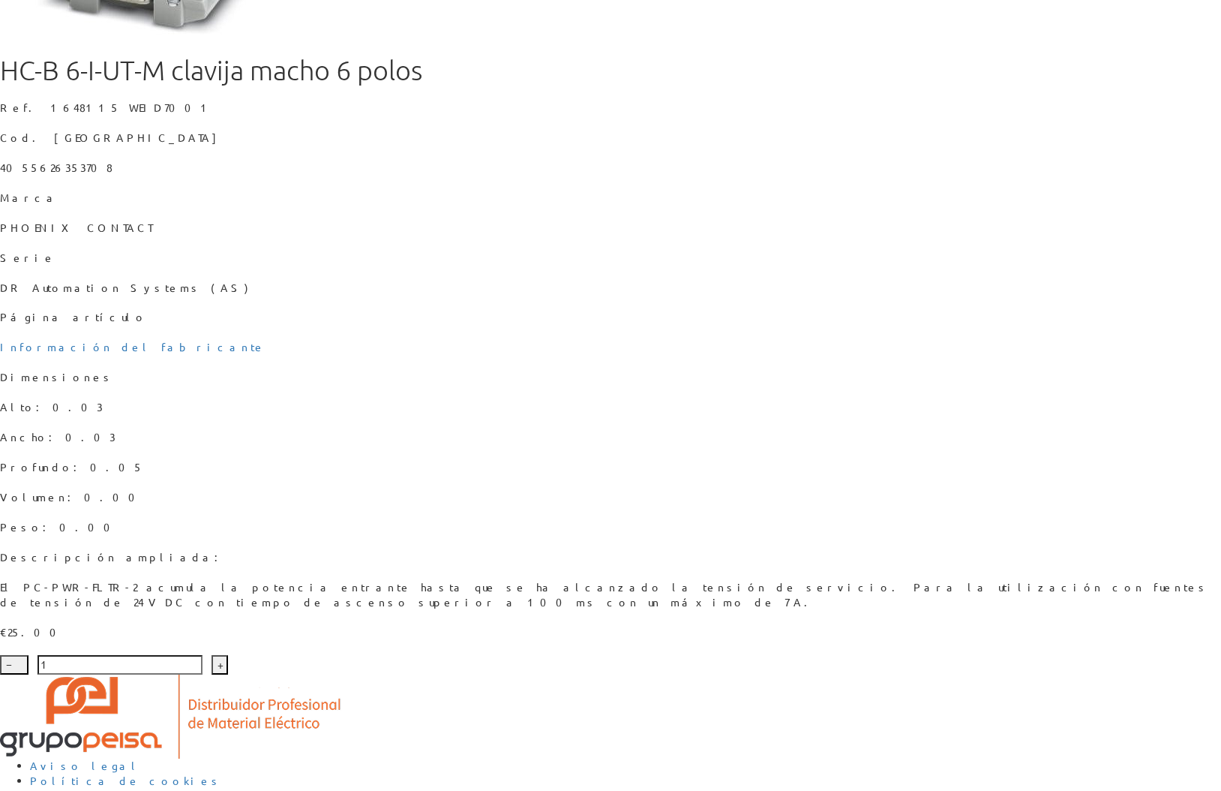
drag, startPoint x: 704, startPoint y: 321, endPoint x: 611, endPoint y: 362, distance: 102.1
click at [704, 266] on p "Serie" at bounding box center [610, 258] width 1221 height 15
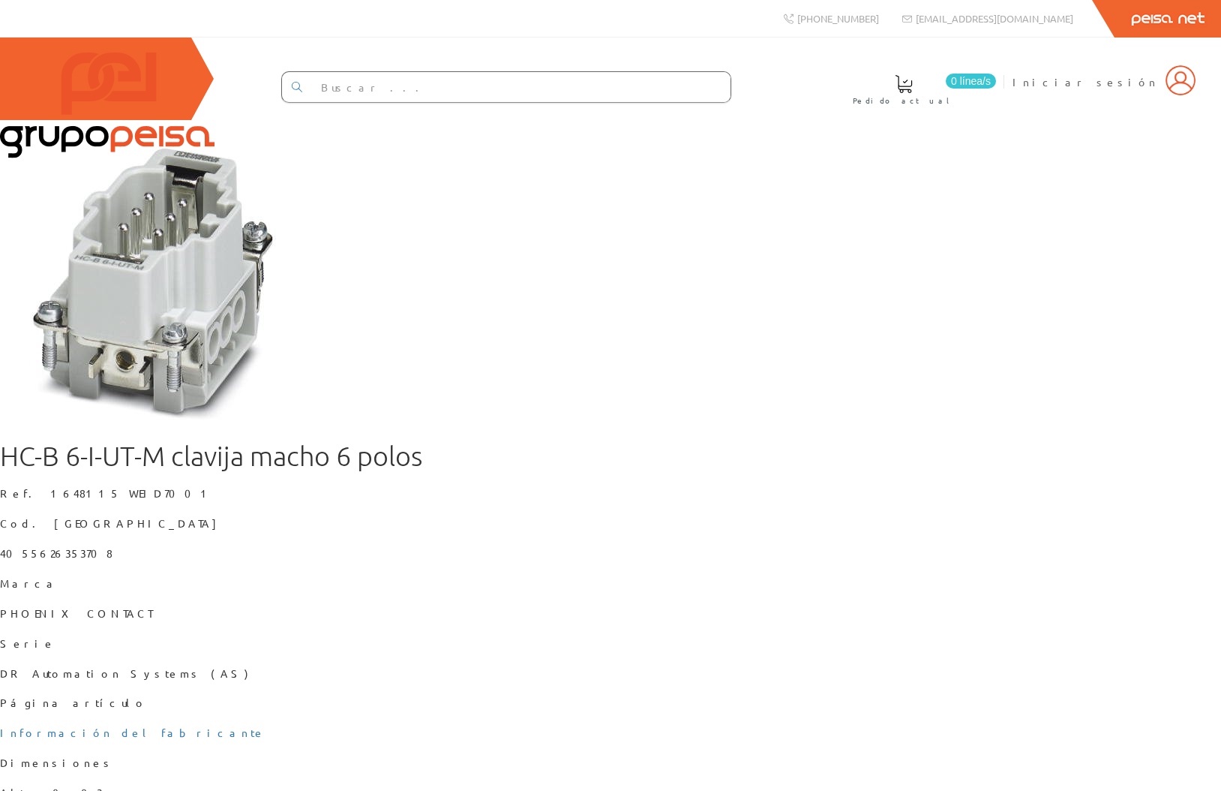
scroll to position [371, 0]
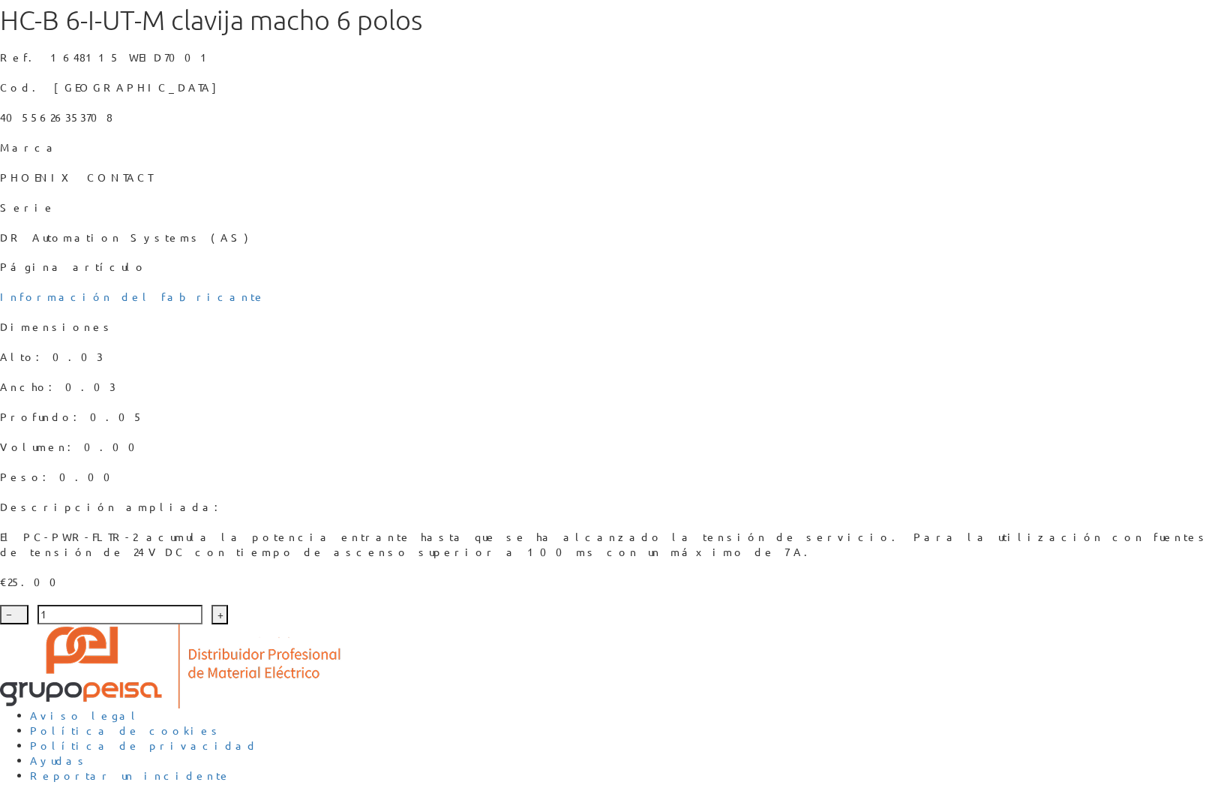
scroll to position [471, 0]
drag, startPoint x: 294, startPoint y: 660, endPoint x: 227, endPoint y: 657, distance: 66.8
click at [289, 624] on div "HC-B 6-I-UT-M clavija macho 6 polos Ref. 1648115 WEID7001 Cod. Barras 405562635…" at bounding box center [610, 154] width 1221 height 940
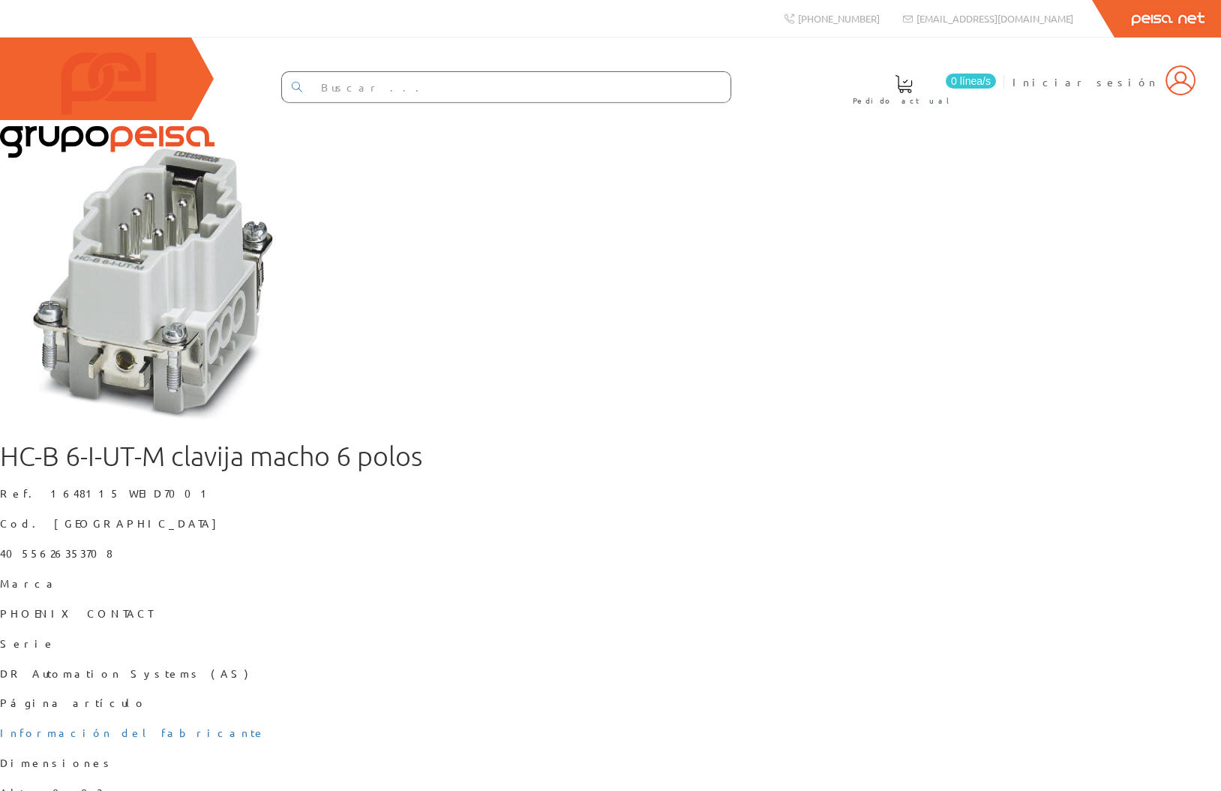
click at [949, 264] on figure at bounding box center [610, 273] width 1221 height 306
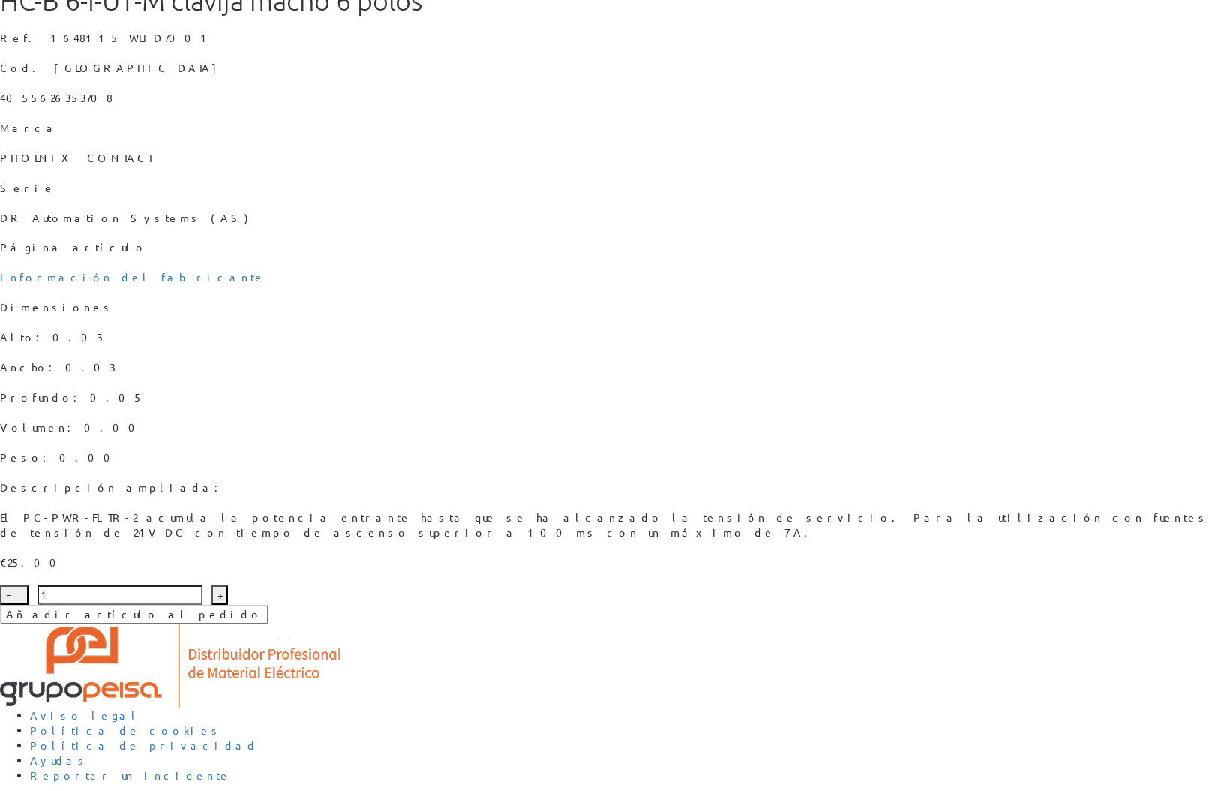
click at [395, 375] on p "Ancho: 0.03" at bounding box center [610, 367] width 1221 height 15
click at [158, 570] on p "€25.00" at bounding box center [610, 562] width 1221 height 15
